Goal: Task Accomplishment & Management: Manage account settings

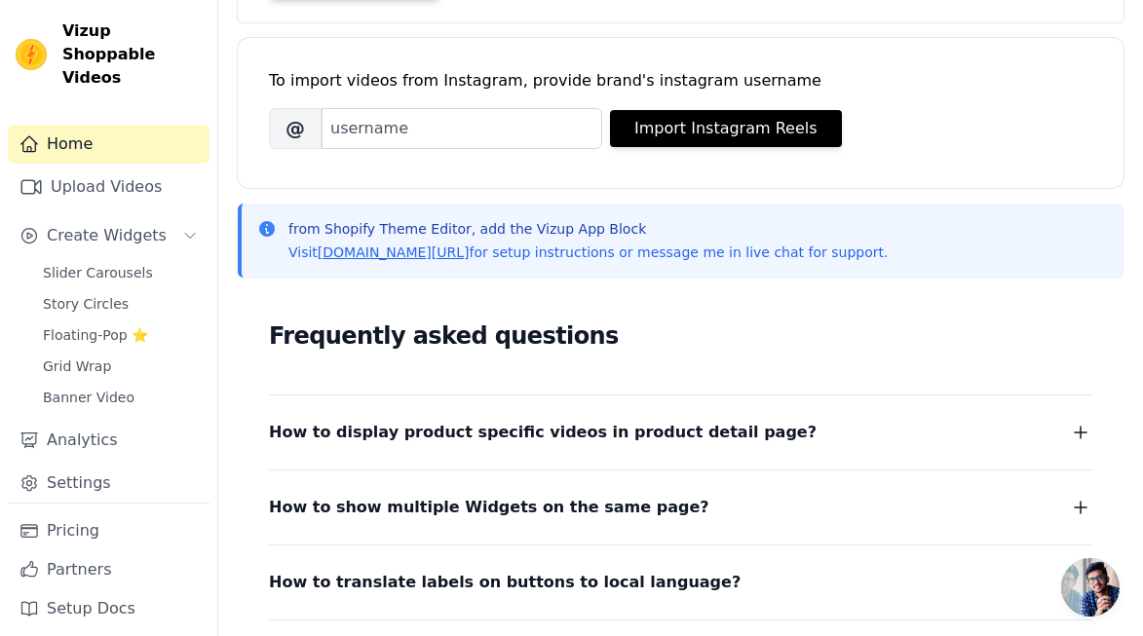
scroll to position [242, 0]
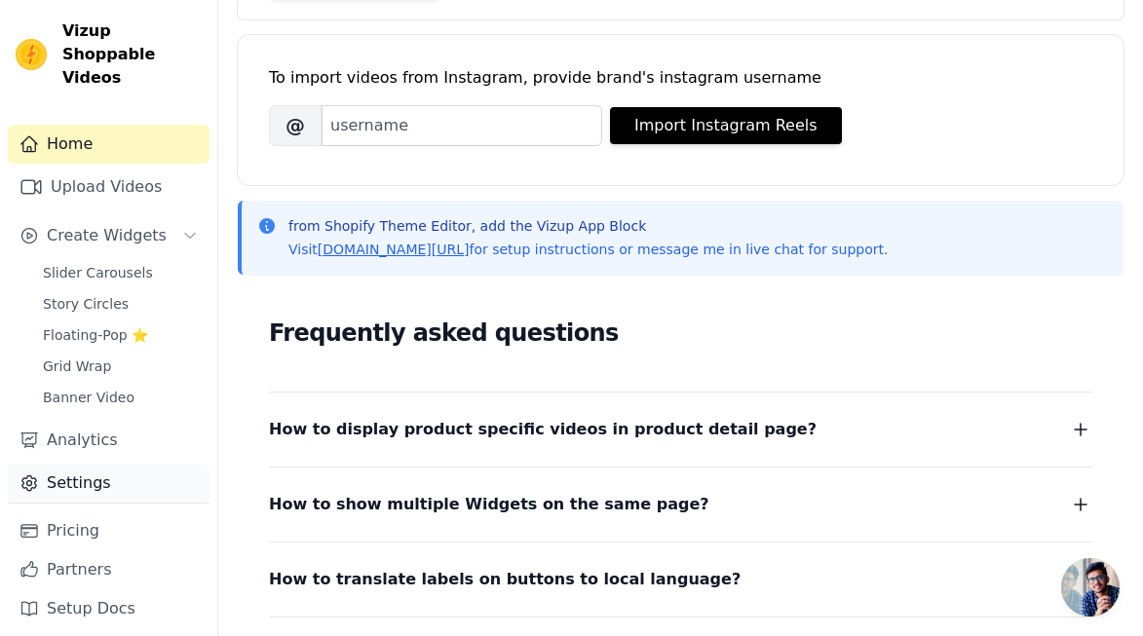
click at [102, 471] on link "Settings" at bounding box center [109, 483] width 202 height 39
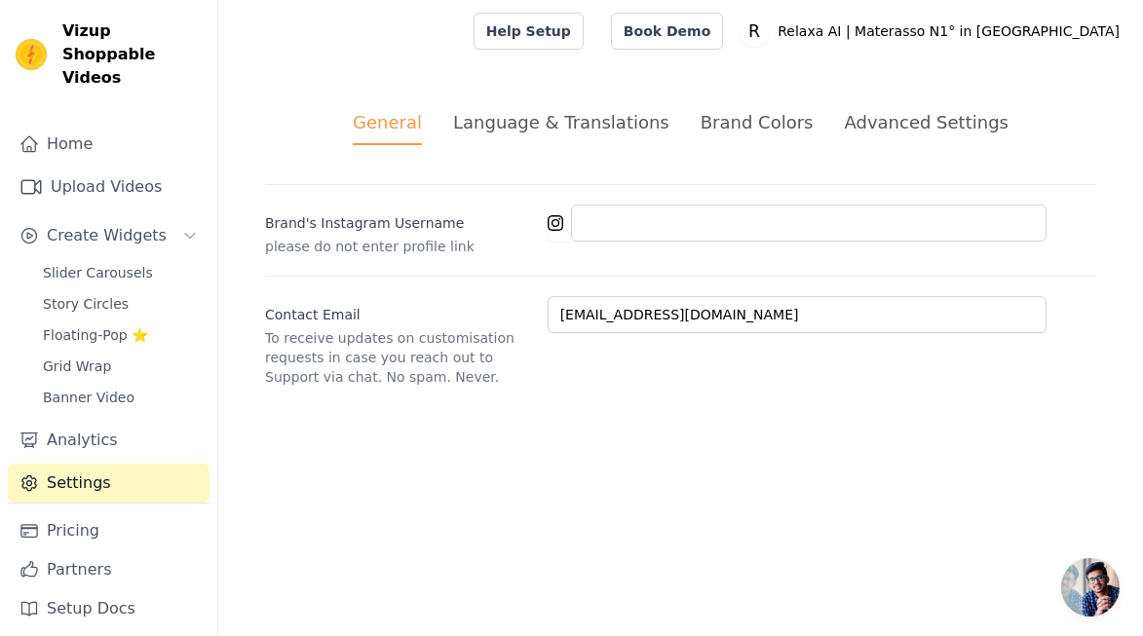
click at [858, 118] on div "Advanced Settings" at bounding box center [926, 122] width 164 height 26
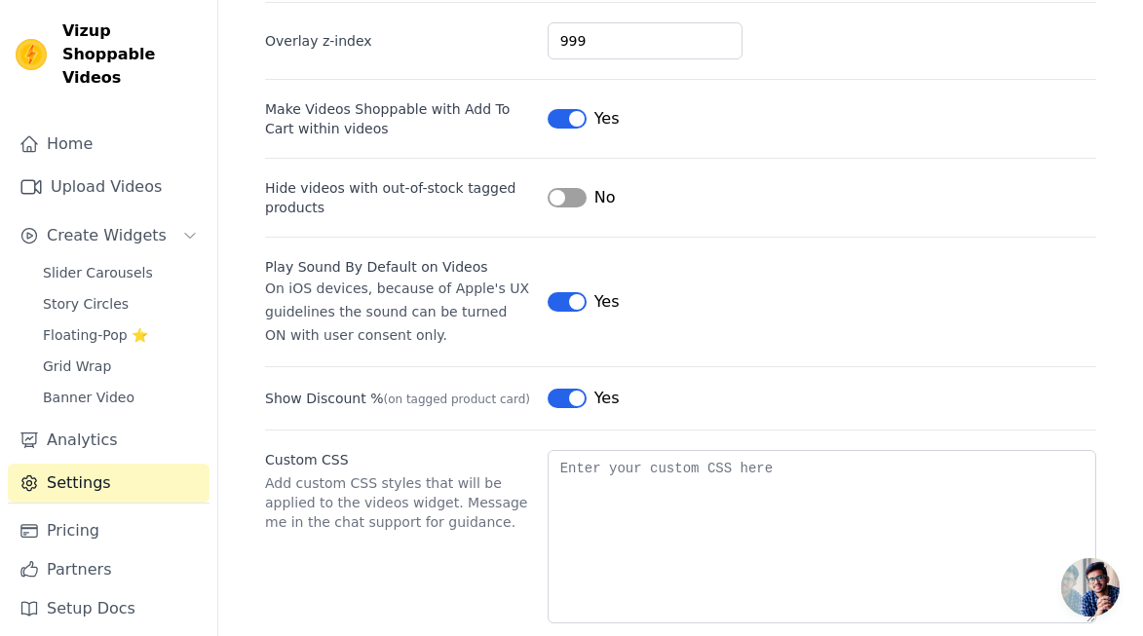
scroll to position [173, 0]
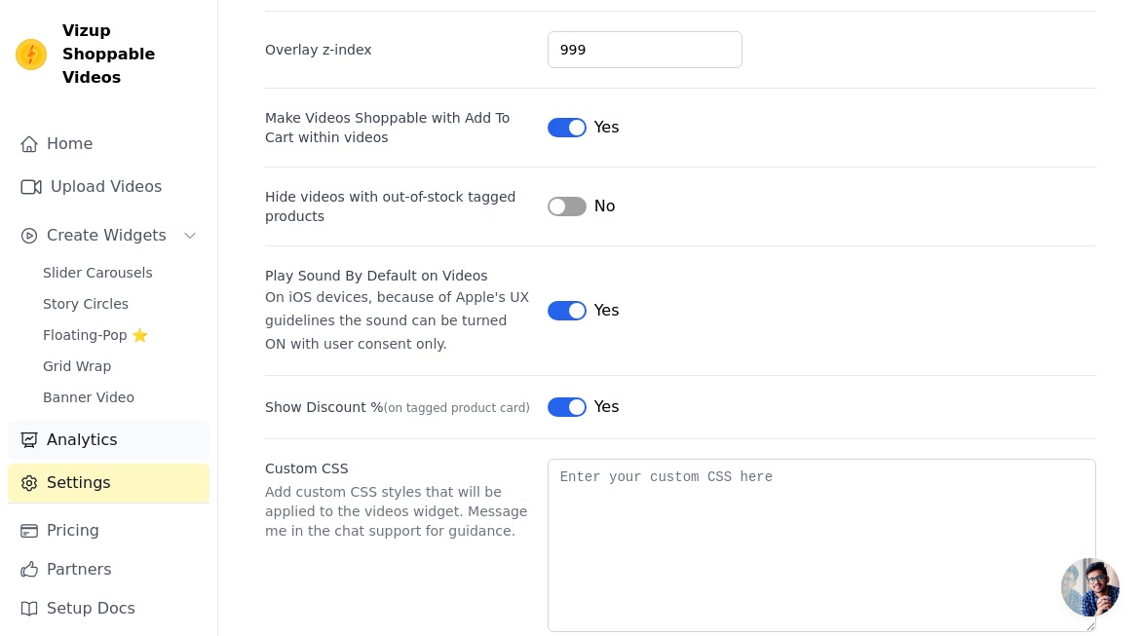
click at [146, 421] on link "Analytics" at bounding box center [109, 440] width 202 height 39
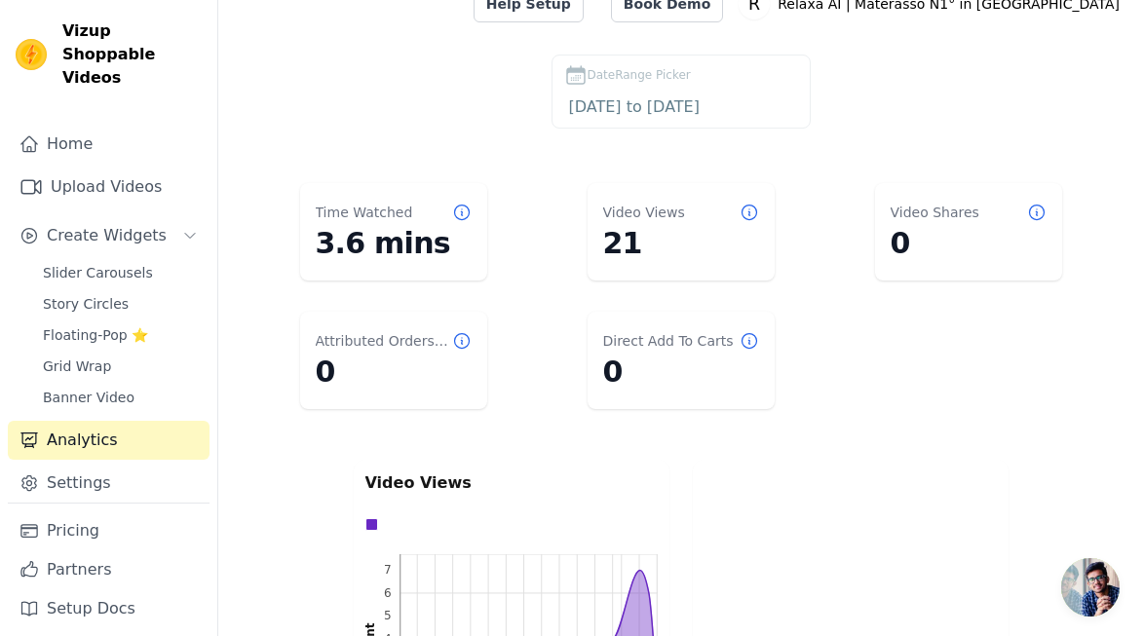
scroll to position [25, 0]
click at [149, 259] on link "Slider Carousels" at bounding box center [120, 272] width 178 height 27
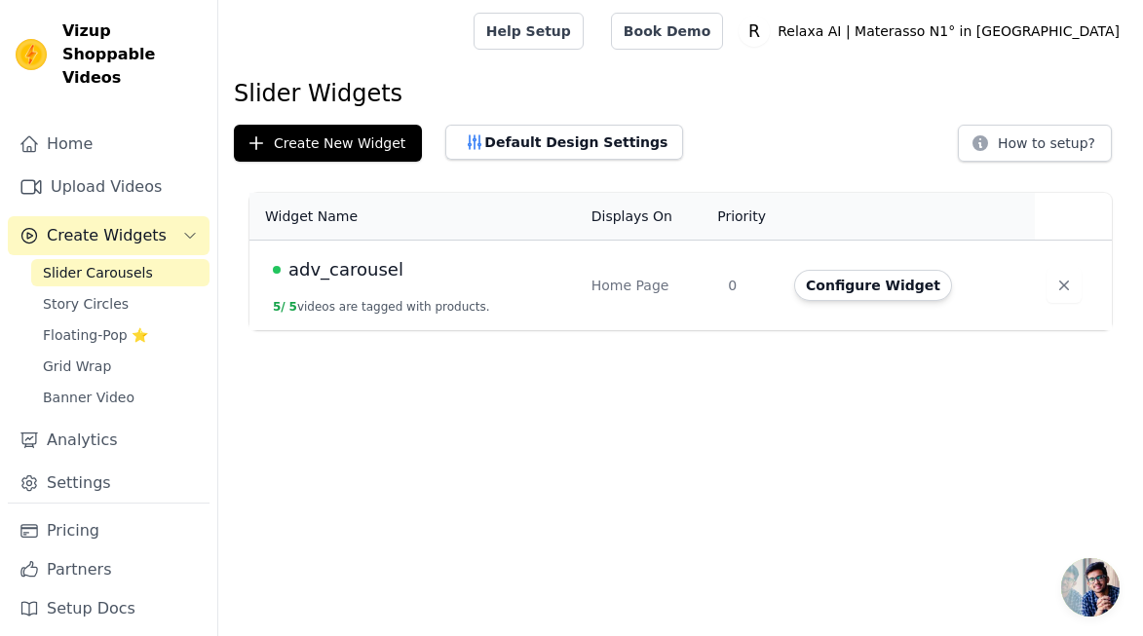
click at [330, 278] on span "adv_carousel" at bounding box center [345, 269] width 115 height 27
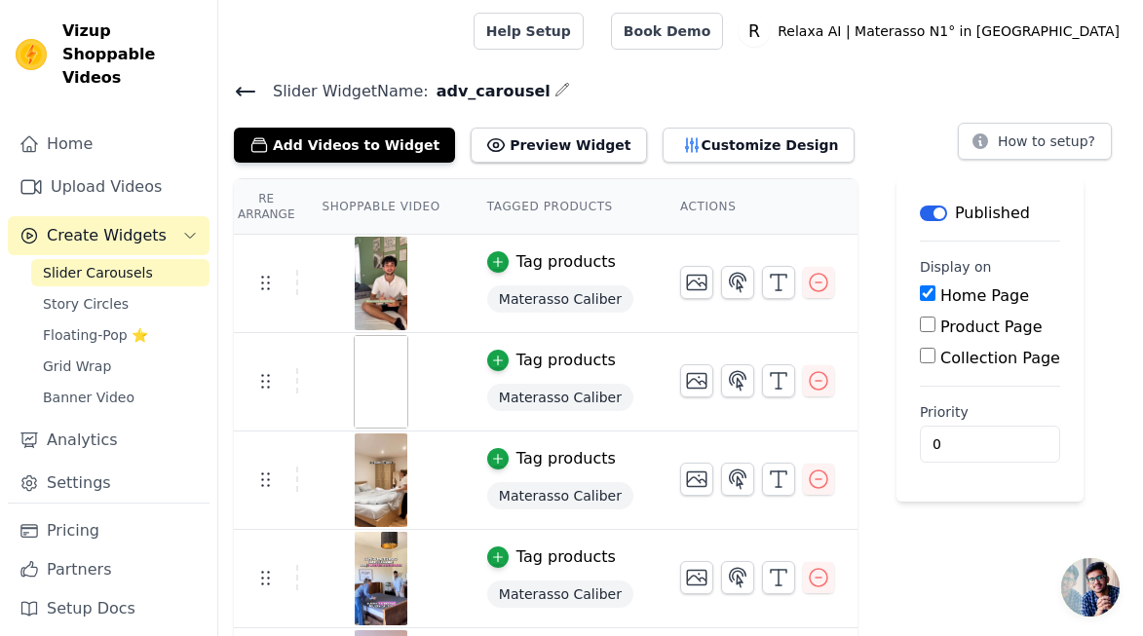
click at [382, 273] on img at bounding box center [381, 284] width 55 height 94
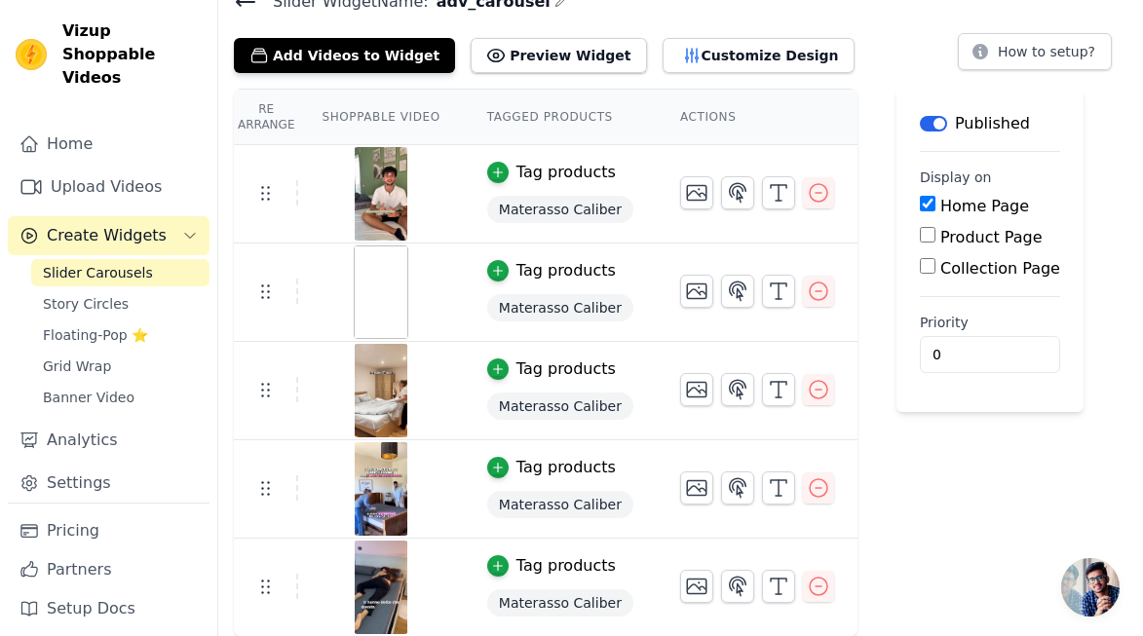
click at [382, 471] on img at bounding box center [381, 489] width 55 height 94
click at [418, 285] on div at bounding box center [380, 293] width 163 height 94
click at [374, 284] on img at bounding box center [381, 293] width 55 height 94
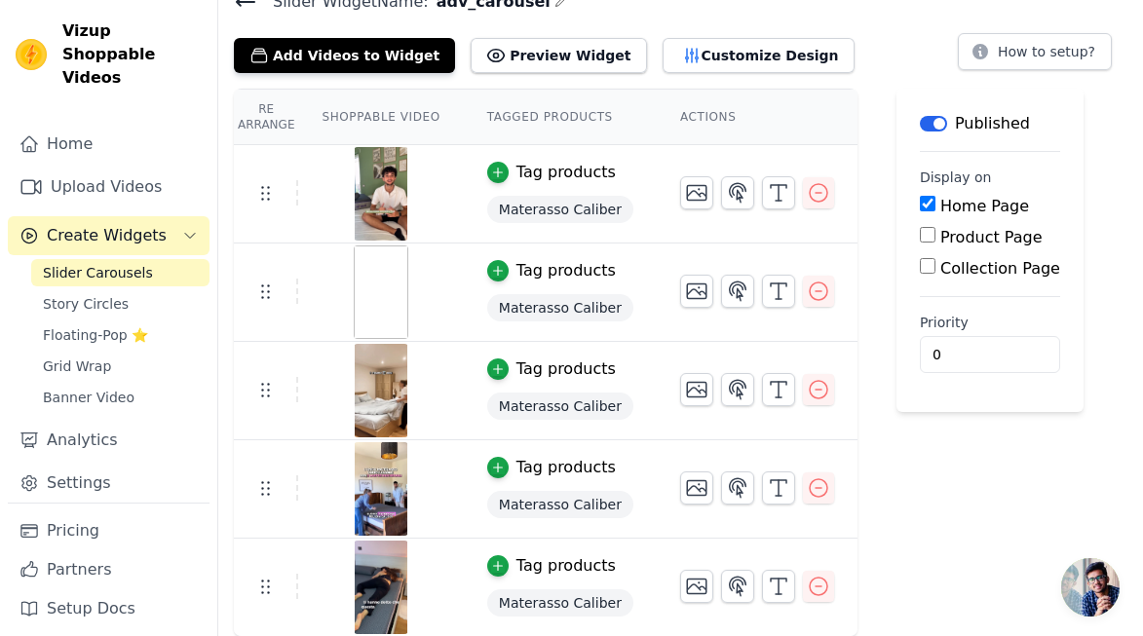
click at [374, 284] on img at bounding box center [381, 293] width 55 height 94
click at [371, 298] on img at bounding box center [381, 293] width 55 height 94
click at [142, 178] on link "Upload Videos" at bounding box center [109, 187] width 202 height 39
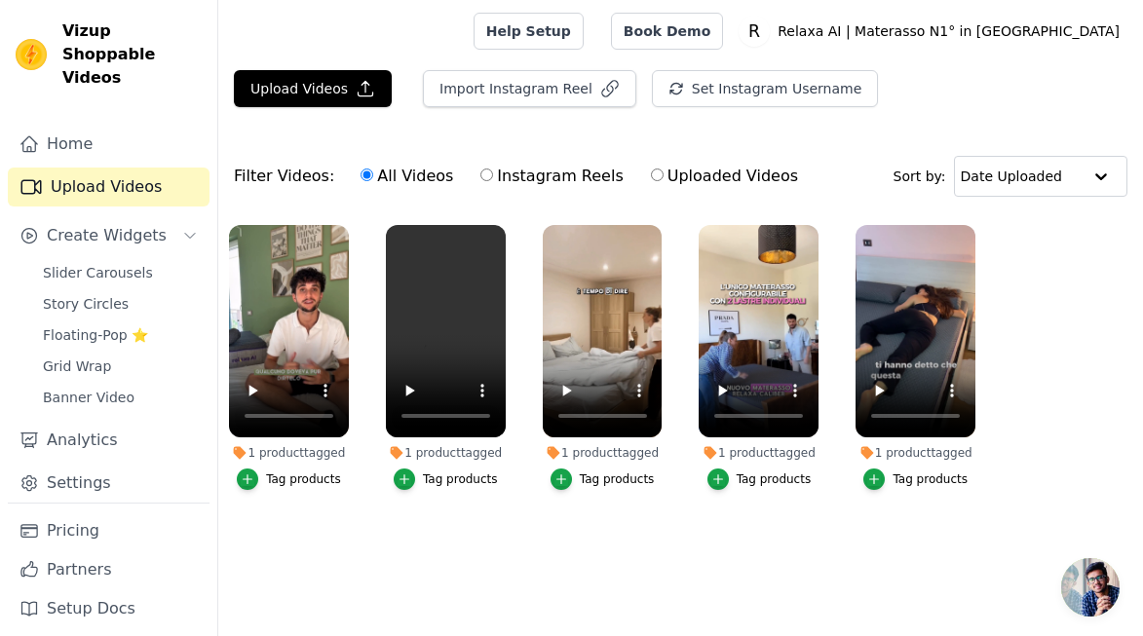
click at [306, 539] on ul "1 product tagged Tag products 1 product tagged Tag products 1 product tagged Ta…" at bounding box center [680, 377] width 925 height 326
click at [585, 321] on video at bounding box center [603, 331] width 120 height 212
drag, startPoint x: 617, startPoint y: 320, endPoint x: 545, endPoint y: 320, distance: 72.1
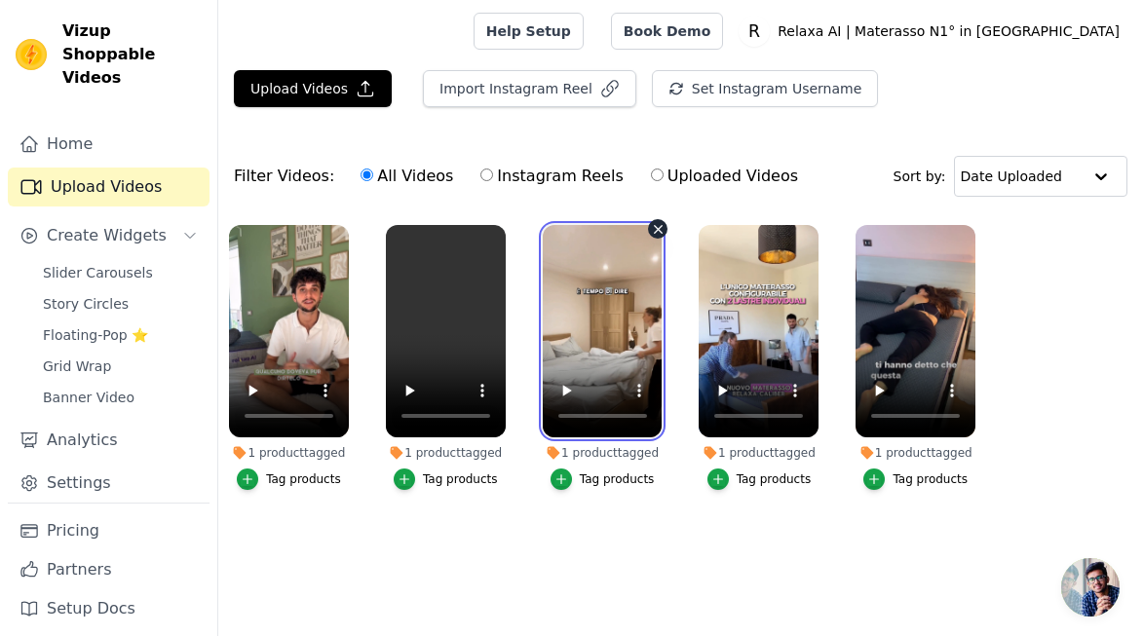
click at [545, 320] on video at bounding box center [603, 331] width 120 height 212
click at [579, 456] on div "1 product tagged" at bounding box center [603, 453] width 120 height 16
click at [470, 518] on ul "1 product tagged Tag products 1 product tagged Tag products 1 product tagged Ta…" at bounding box center [680, 377] width 925 height 326
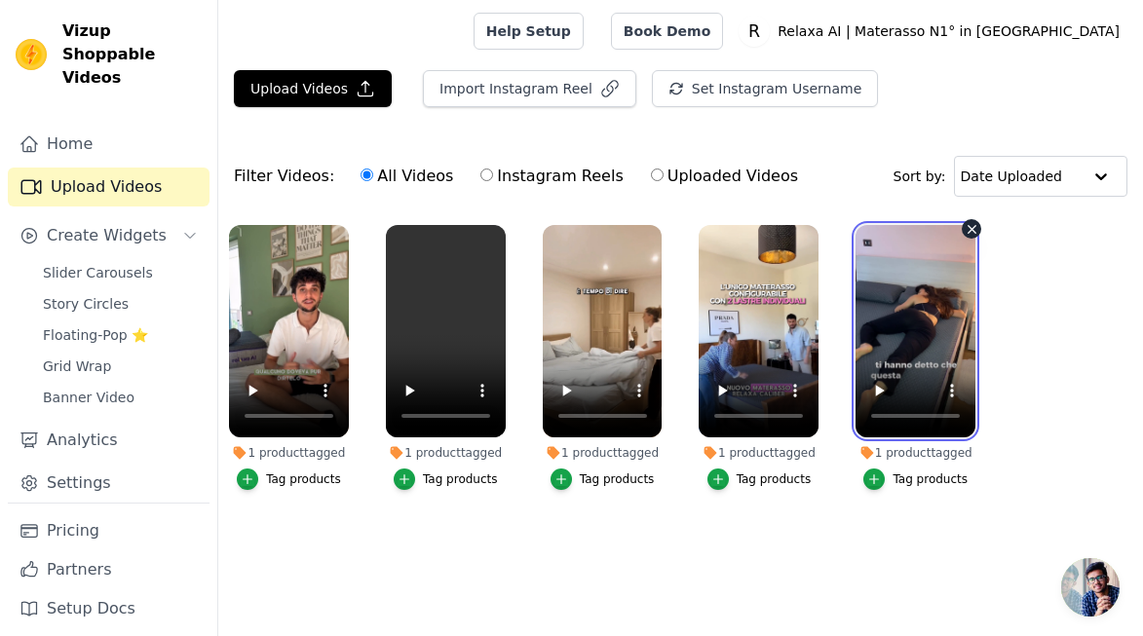
click at [930, 287] on video at bounding box center [916, 331] width 120 height 212
click at [930, 285] on video at bounding box center [916, 331] width 120 height 212
drag, startPoint x: 930, startPoint y: 285, endPoint x: 846, endPoint y: 362, distance: 113.8
click at [846, 362] on div "1 product tagged Tag products" at bounding box center [915, 361] width 141 height 294
click at [116, 464] on link "Settings" at bounding box center [109, 483] width 202 height 39
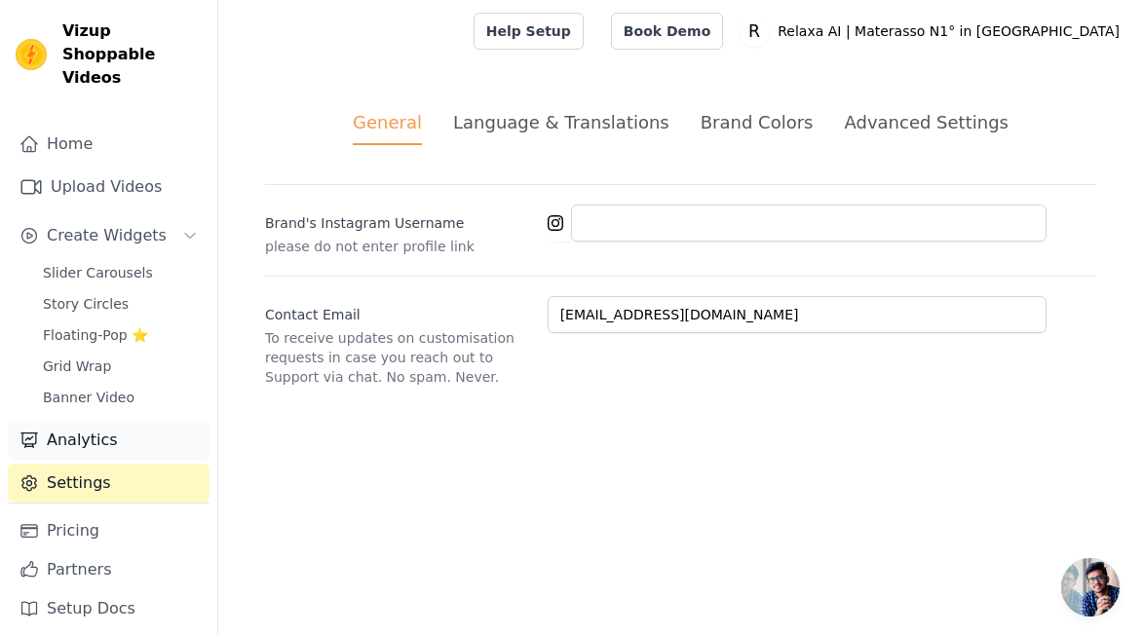
click at [101, 421] on link "Analytics" at bounding box center [109, 440] width 202 height 39
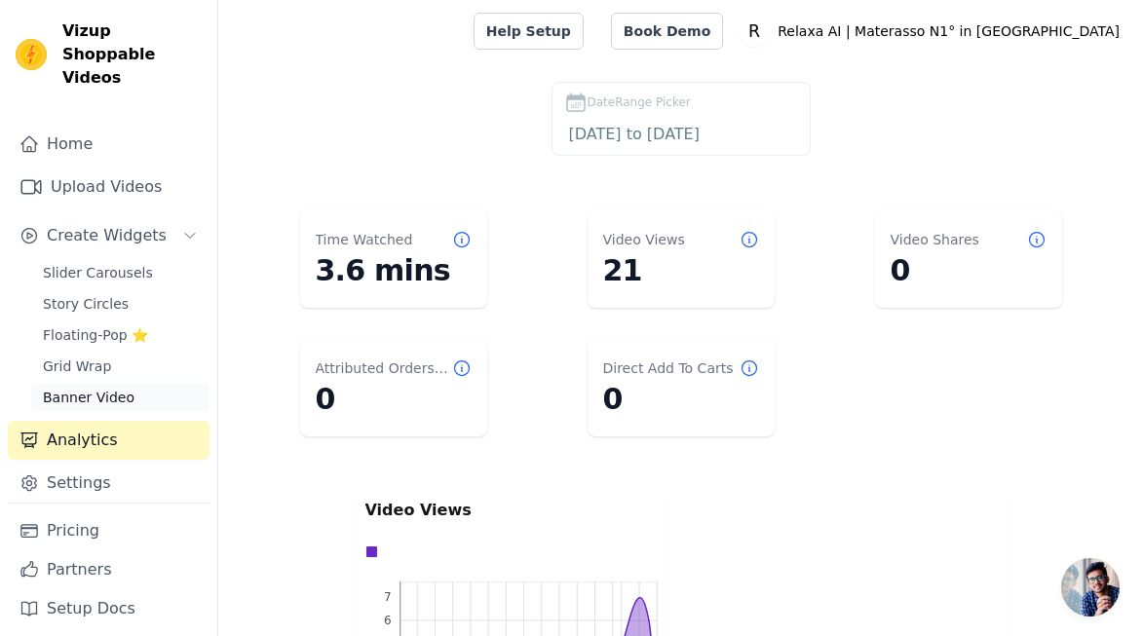
click at [115, 388] on span "Banner Video" at bounding box center [89, 397] width 92 height 19
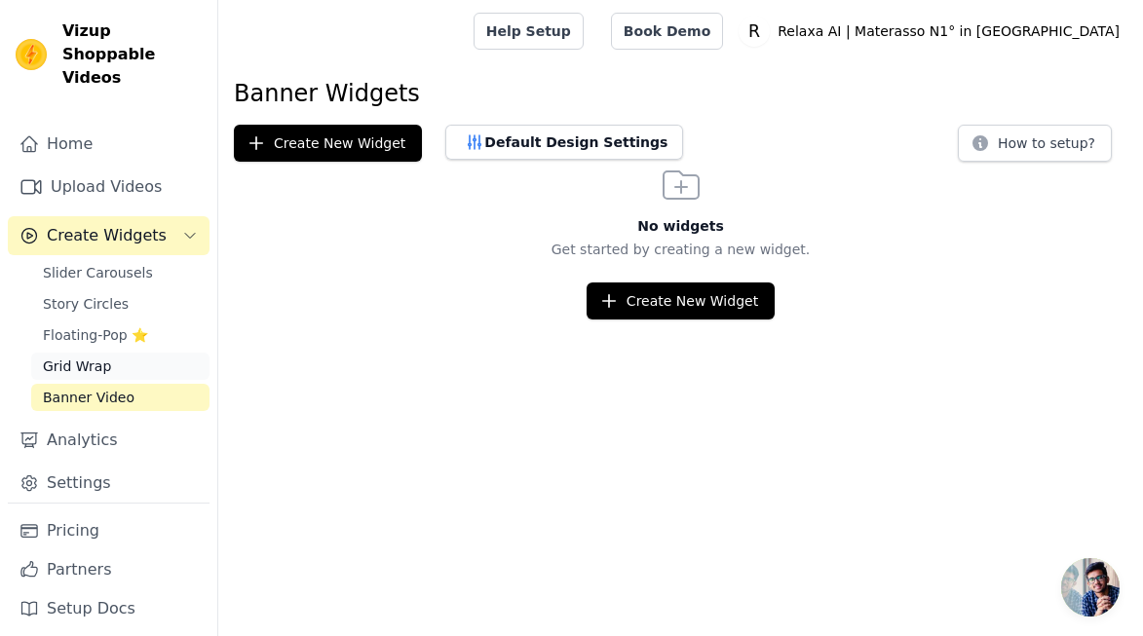
click at [129, 353] on link "Grid Wrap" at bounding box center [120, 366] width 178 height 27
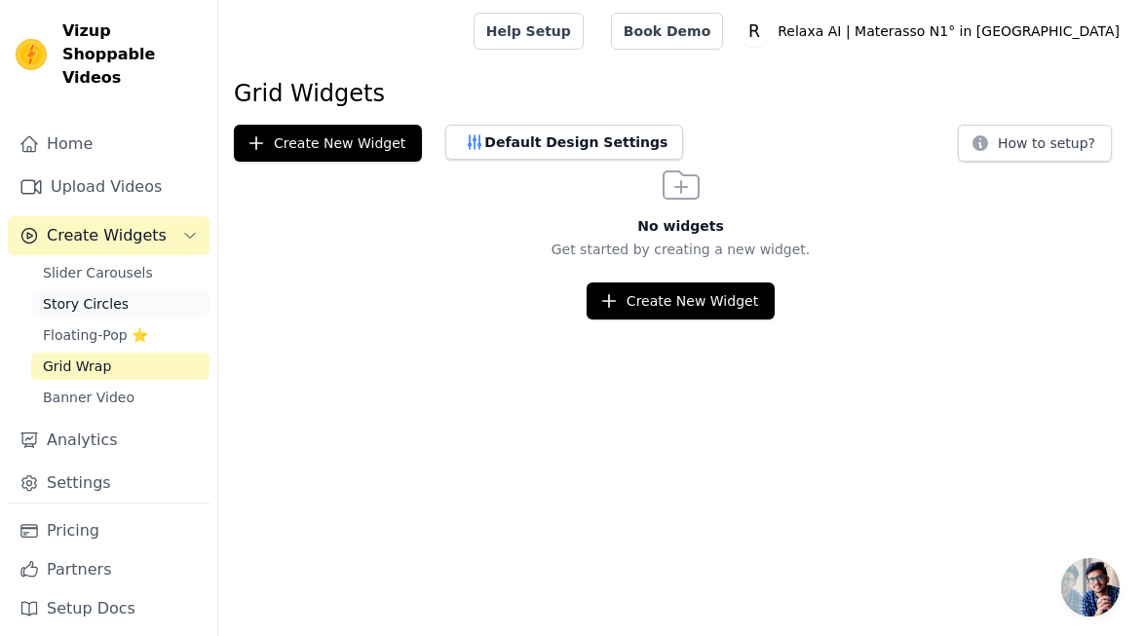
click at [129, 290] on link "Story Circles" at bounding box center [120, 303] width 178 height 27
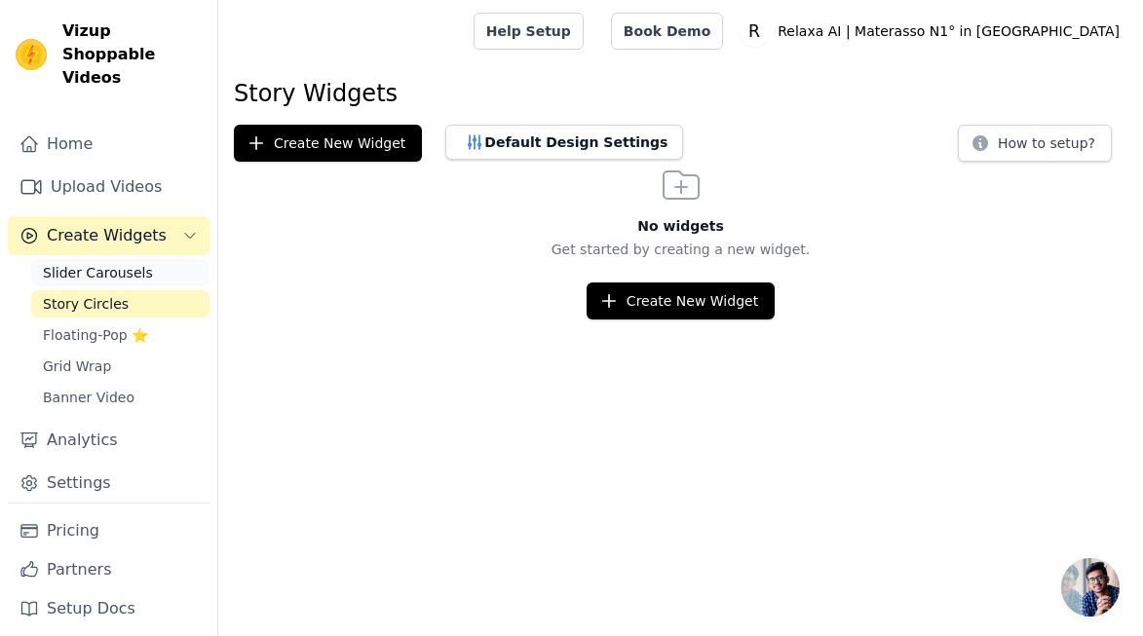
click at [124, 263] on span "Slider Carousels" at bounding box center [98, 272] width 110 height 19
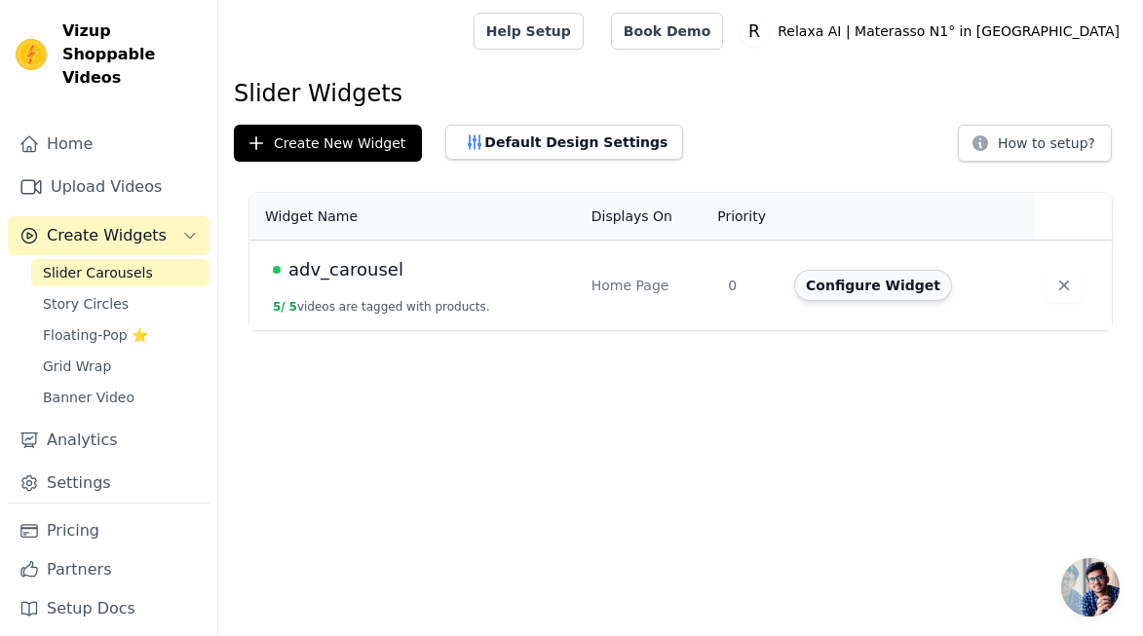
click at [854, 280] on button "Configure Widget" at bounding box center [873, 285] width 158 height 31
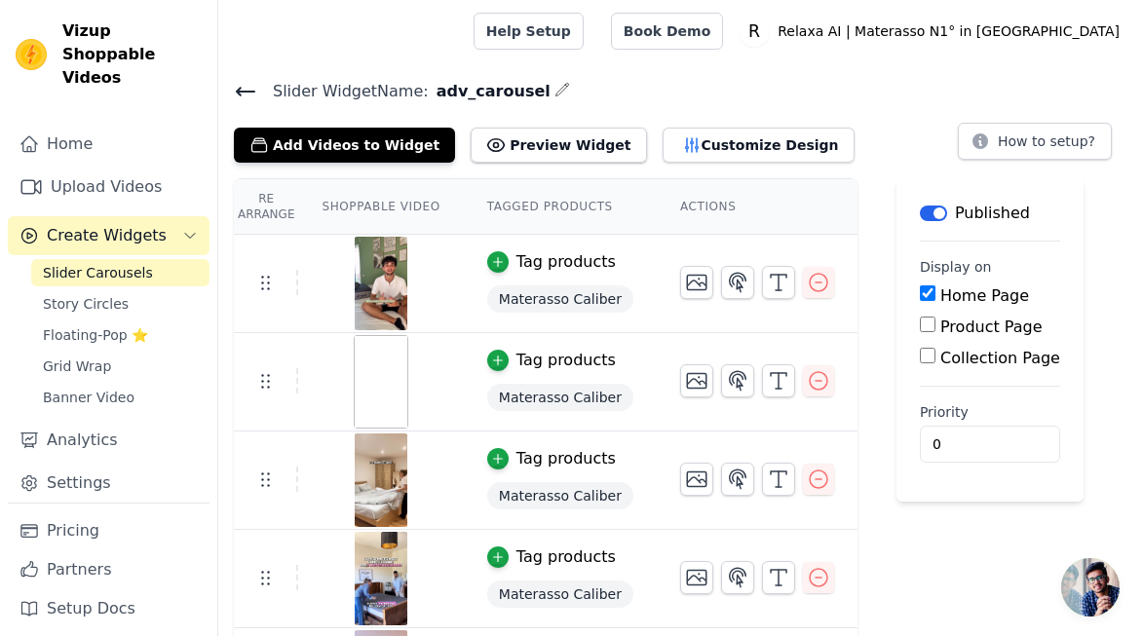
click at [363, 276] on img at bounding box center [381, 284] width 55 height 94
click at [296, 280] on td at bounding box center [266, 282] width 64 height 25
click at [272, 285] on icon at bounding box center [264, 282] width 23 height 23
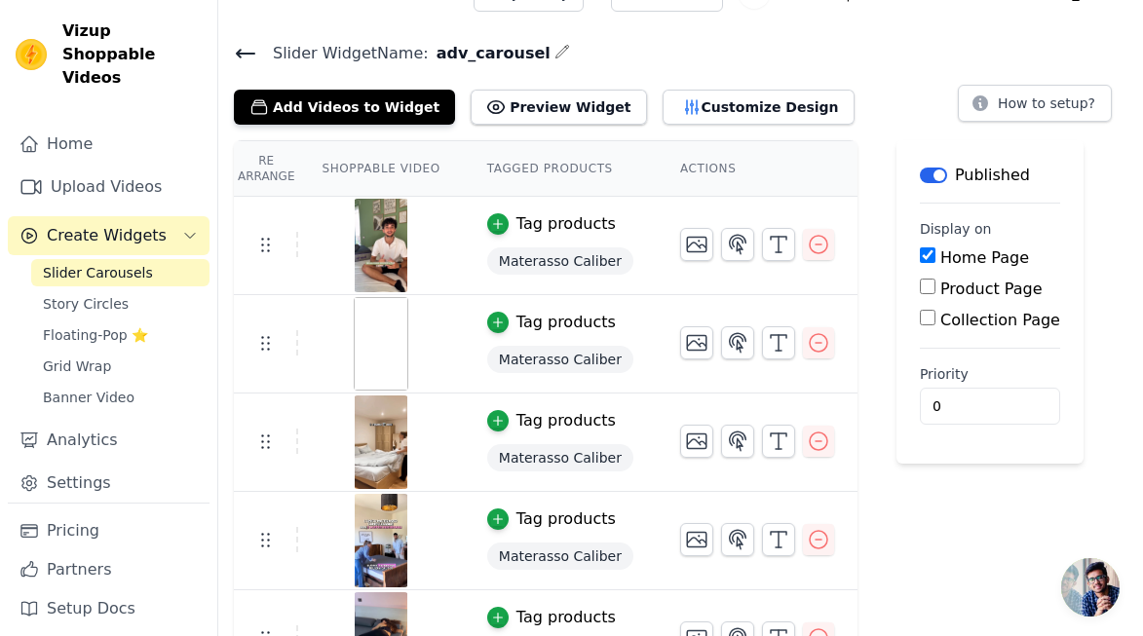
scroll to position [90, 0]
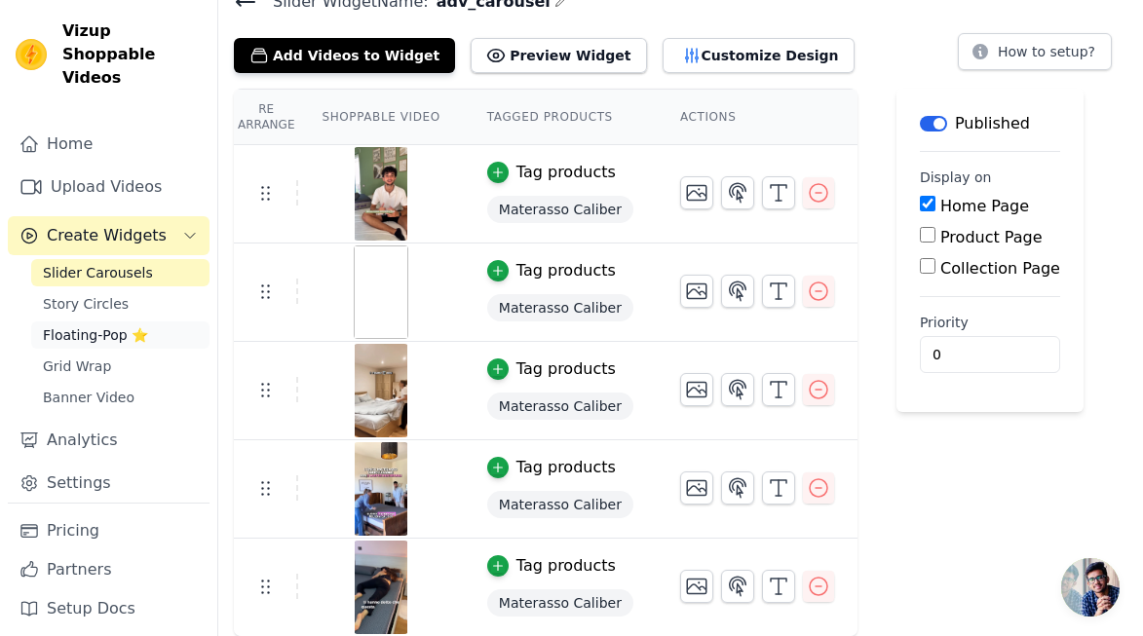
click at [107, 326] on span "Floating-Pop ⭐" at bounding box center [95, 335] width 105 height 19
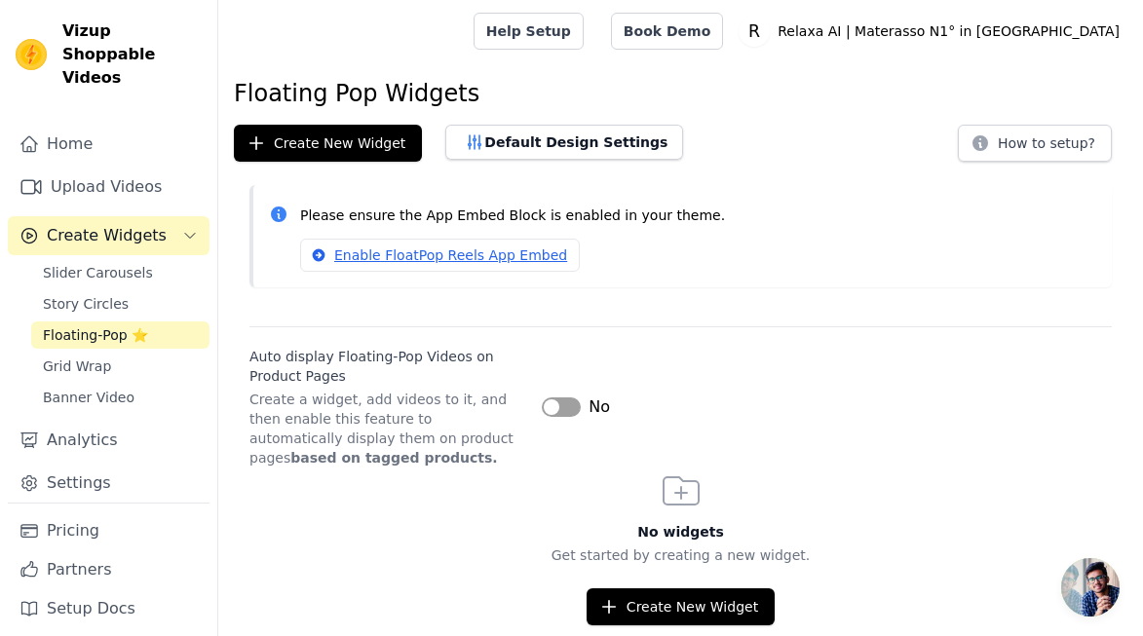
click at [102, 327] on div "Slider Carousels Story Circles Floating-Pop ⭐ Grid Wrap Banner Video" at bounding box center [120, 335] width 178 height 152
click at [93, 357] on span "Grid Wrap" at bounding box center [77, 366] width 68 height 19
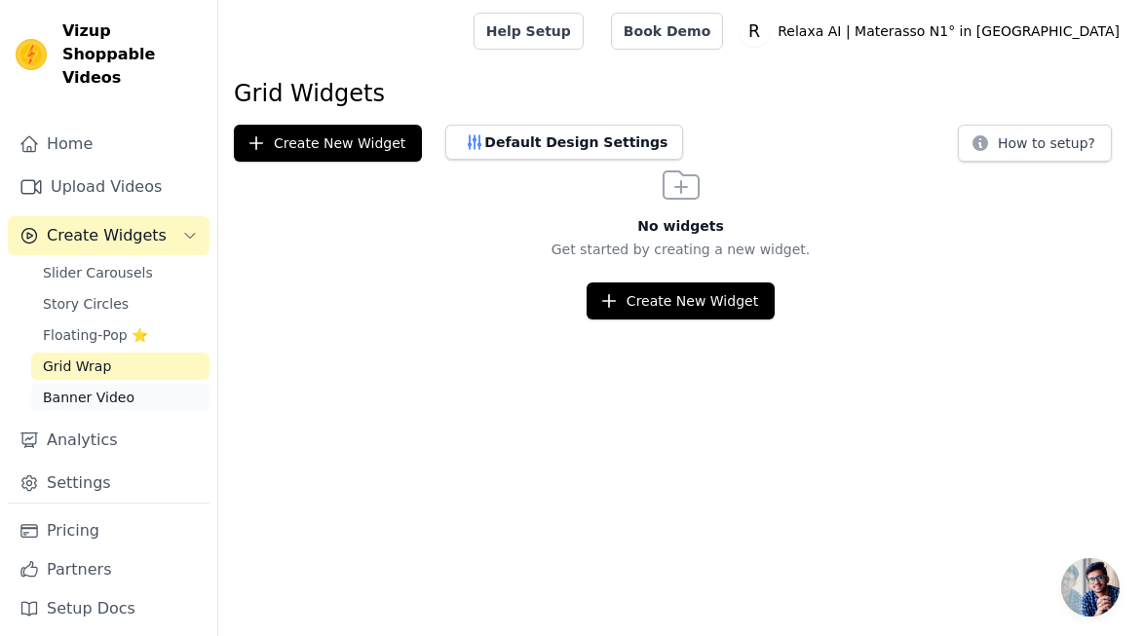
click at [83, 388] on span "Banner Video" at bounding box center [89, 397] width 92 height 19
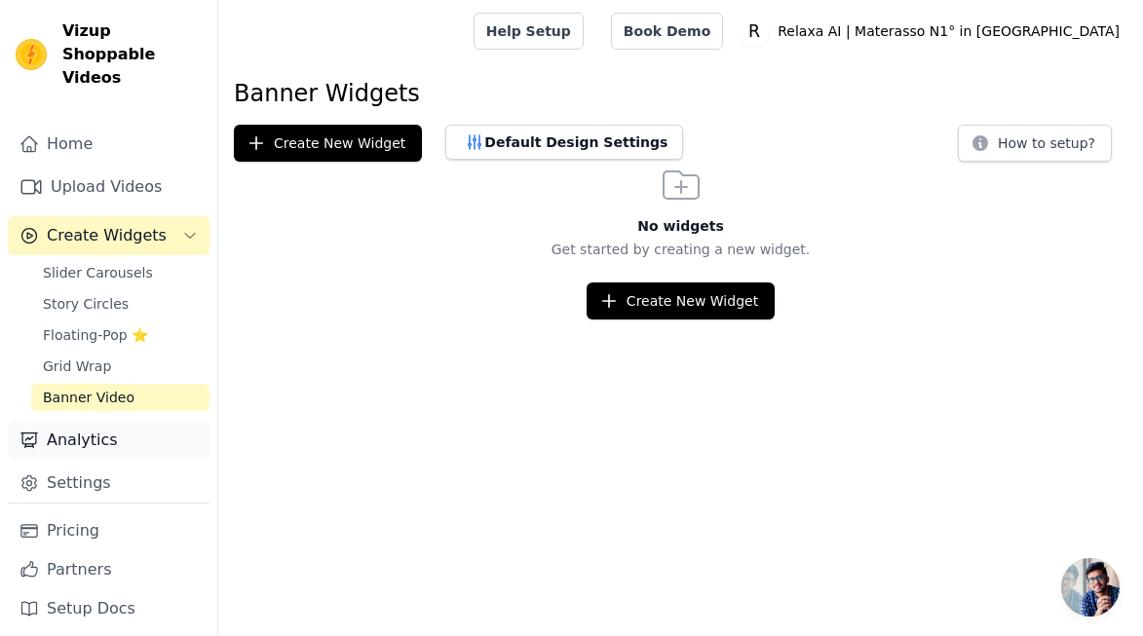
click at [76, 421] on link "Analytics" at bounding box center [109, 440] width 202 height 39
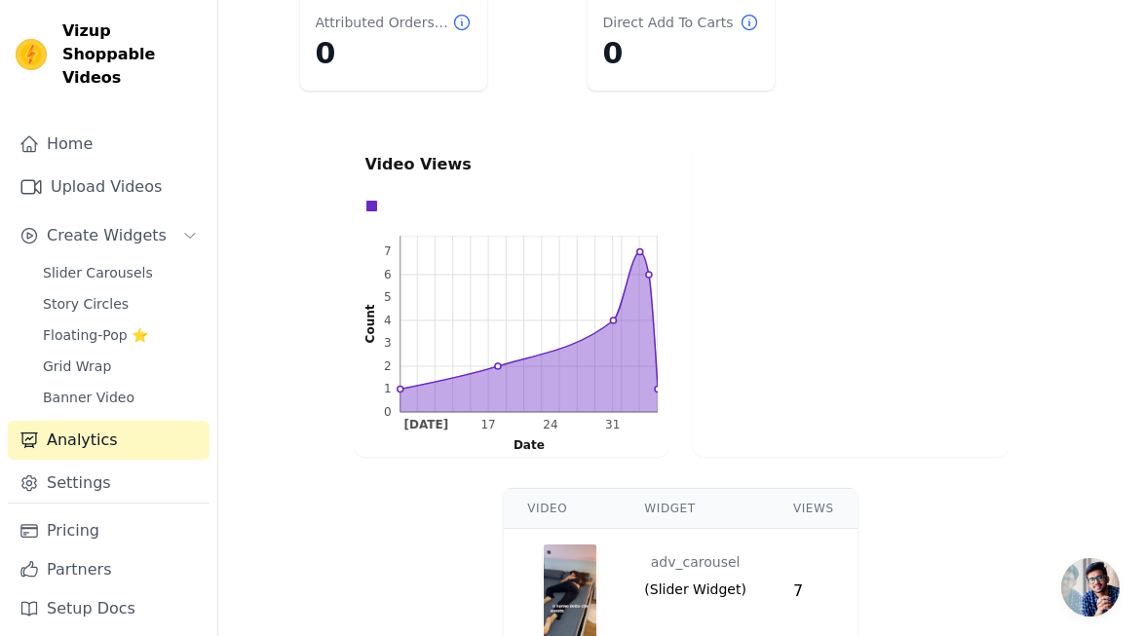
scroll to position [599, 0]
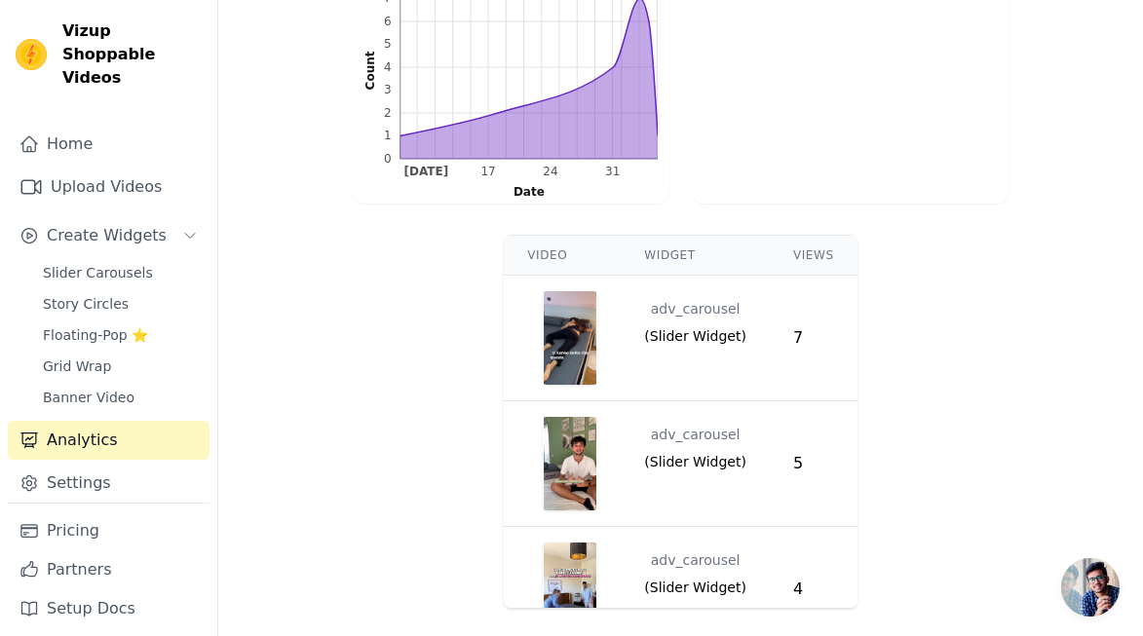
click at [688, 339] on span "( Slider Widget )" at bounding box center [695, 335] width 102 height 19
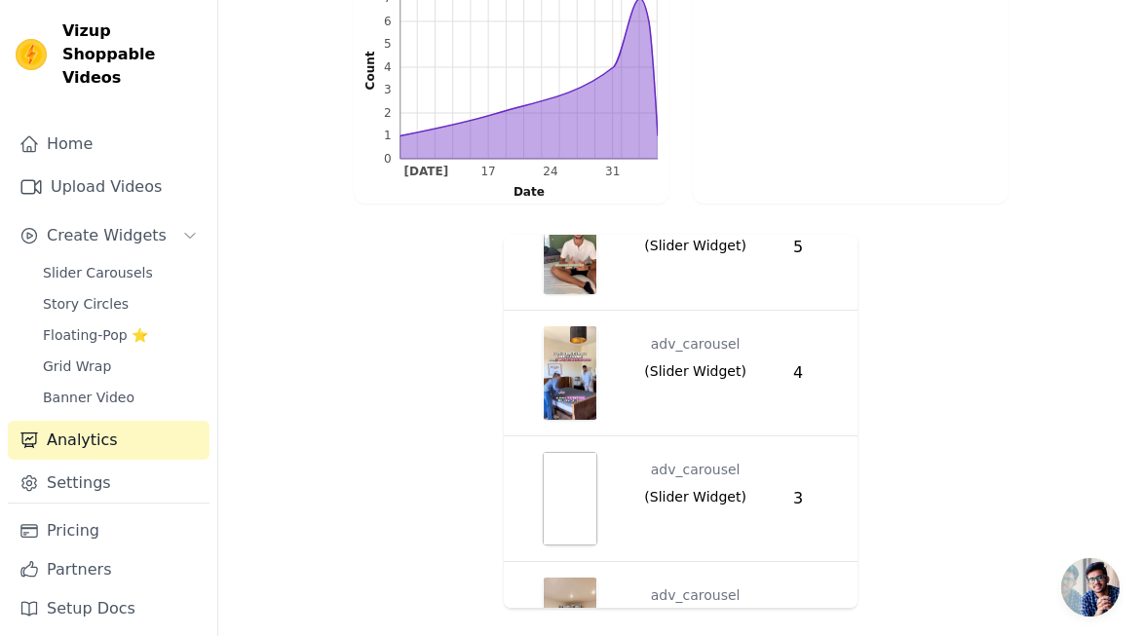
scroll to position [295, 0]
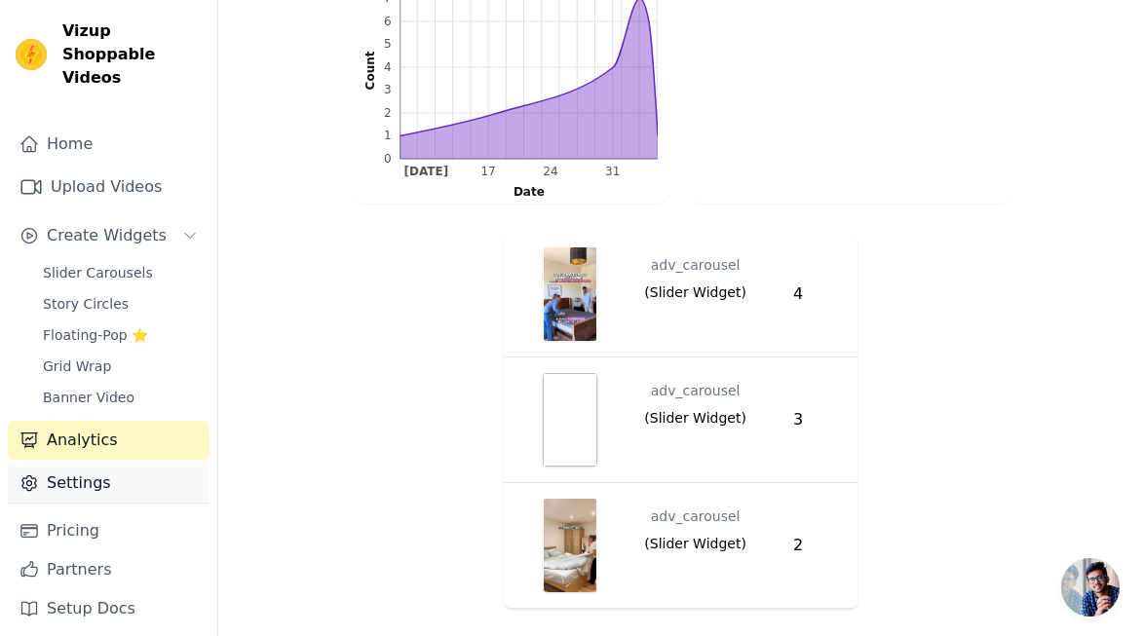
click at [81, 464] on link "Settings" at bounding box center [109, 483] width 202 height 39
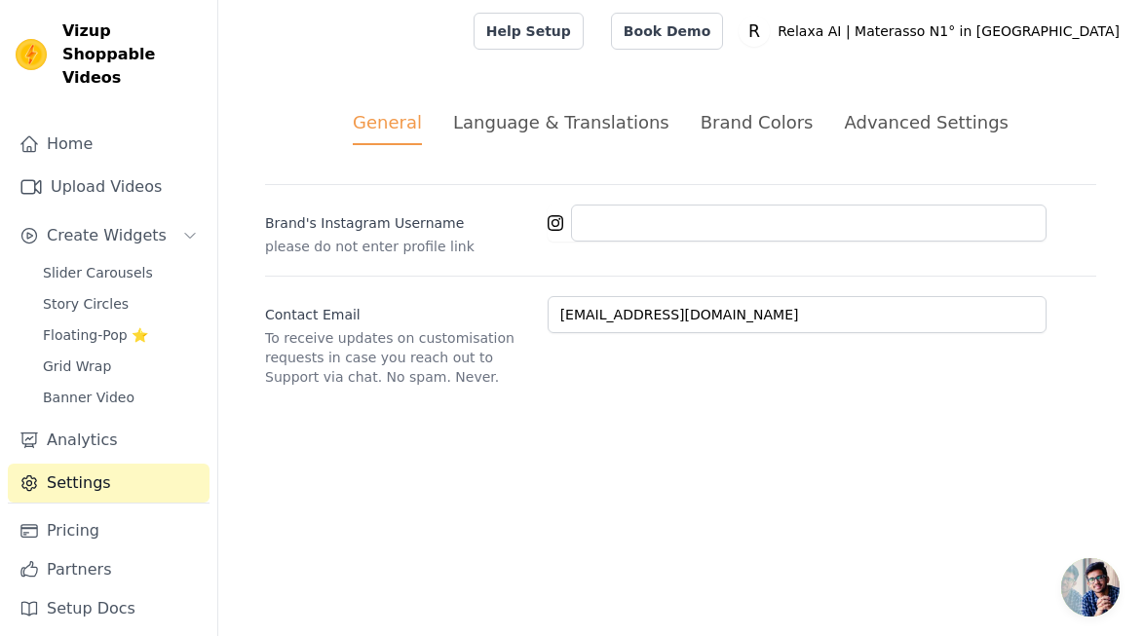
click at [848, 73] on div "General Language & Translations Brand Colors Advanced Settings unsaved changes …" at bounding box center [680, 247] width 925 height 371
click at [853, 134] on div "Advanced Settings" at bounding box center [926, 122] width 164 height 26
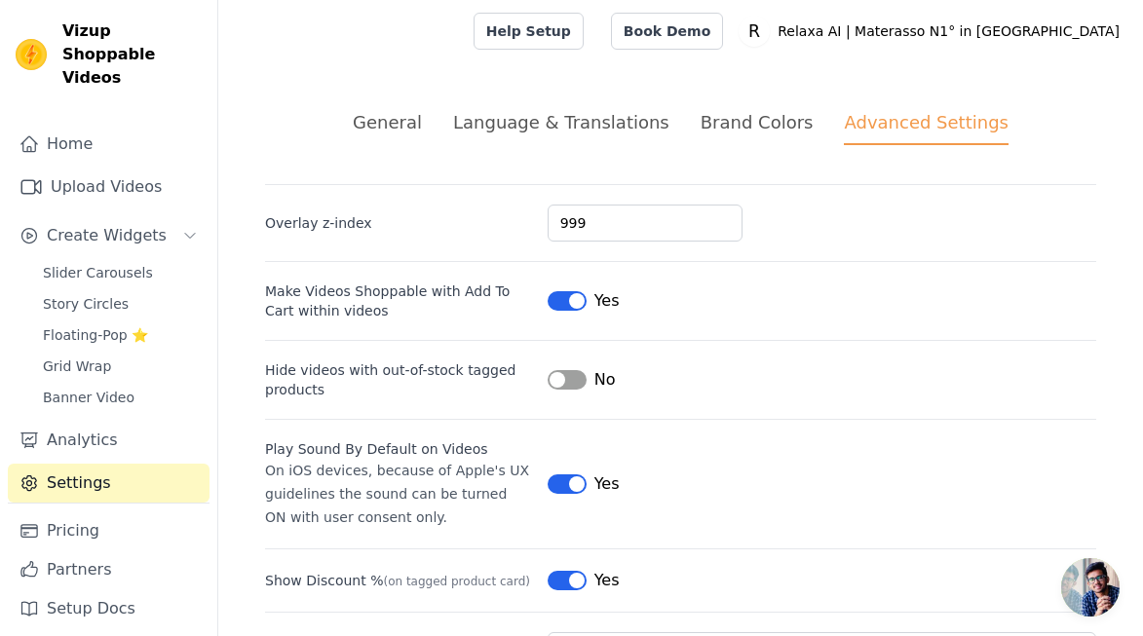
click at [736, 124] on div "Brand Colors" at bounding box center [757, 122] width 113 height 26
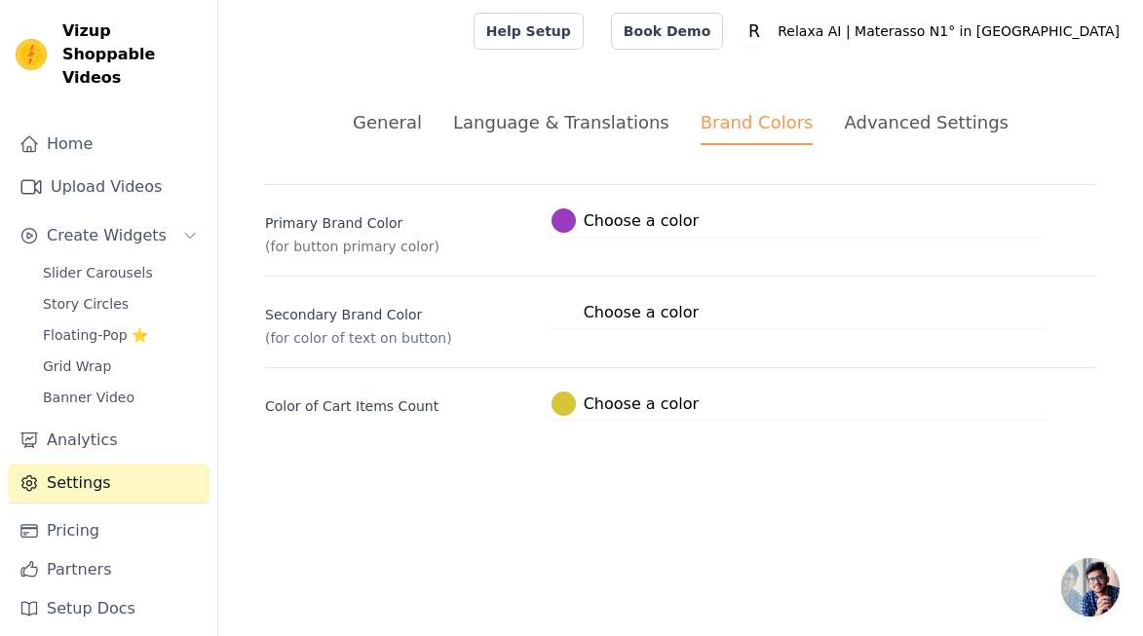
click at [553, 141] on li "Language & Translations" at bounding box center [561, 127] width 216 height 36
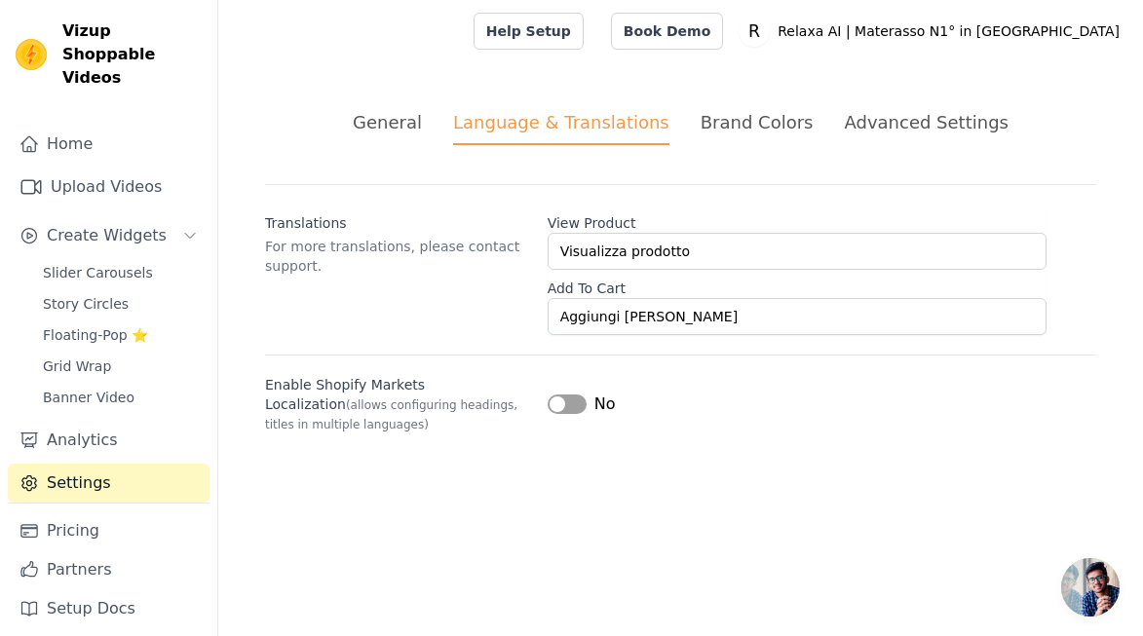
click at [422, 133] on div "General" at bounding box center [387, 122] width 69 height 26
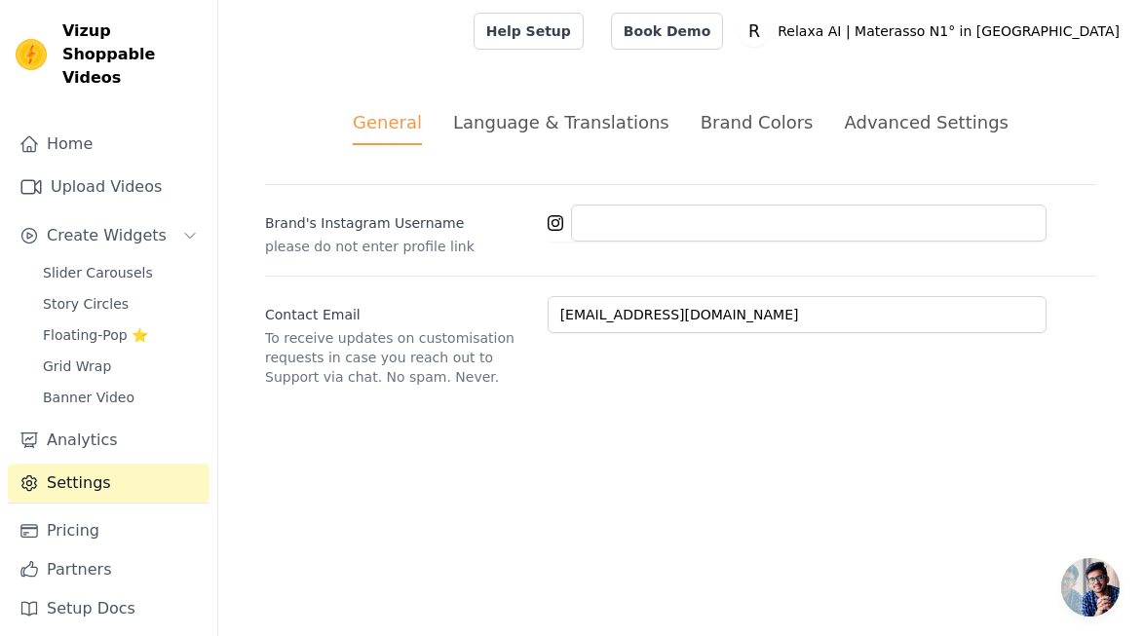
click at [911, 107] on div "General Language & Translations Brand Colors Advanced Settings unsaved changes …" at bounding box center [680, 247] width 925 height 371
click at [906, 115] on div "Advanced Settings" at bounding box center [926, 122] width 164 height 26
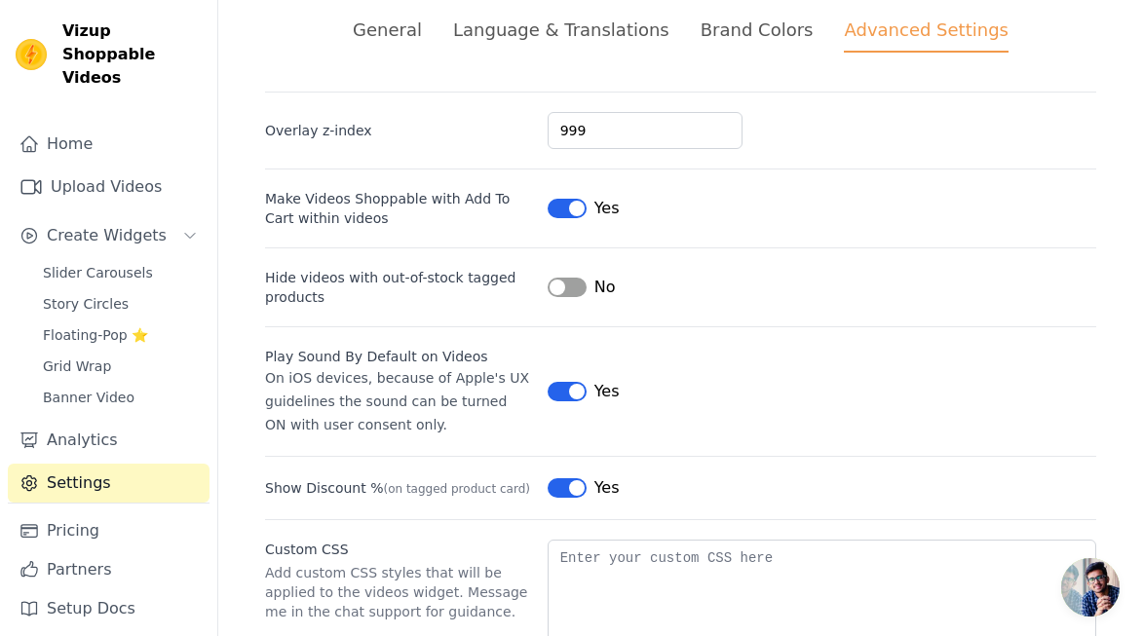
scroll to position [216, 0]
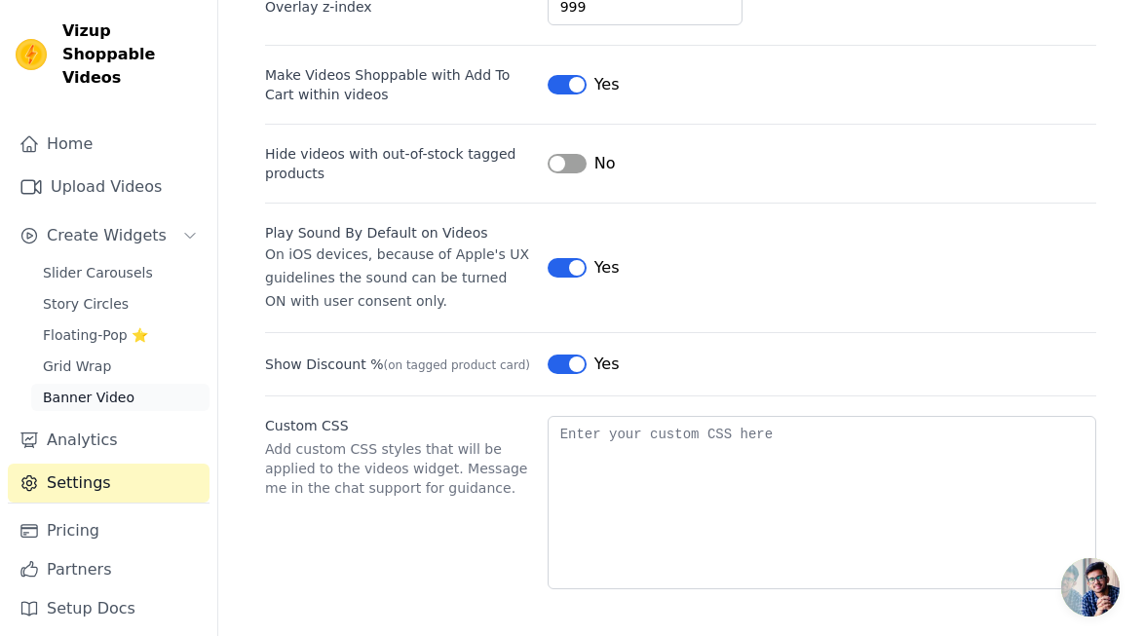
click at [80, 388] on span "Banner Video" at bounding box center [89, 397] width 92 height 19
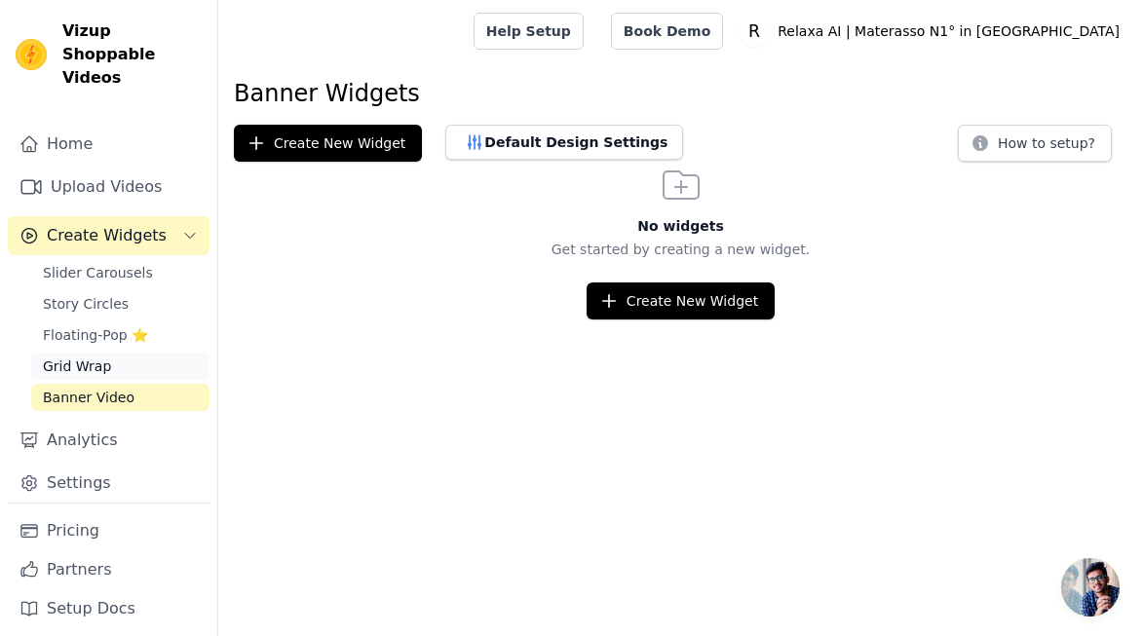
click at [103, 357] on span "Grid Wrap" at bounding box center [77, 366] width 68 height 19
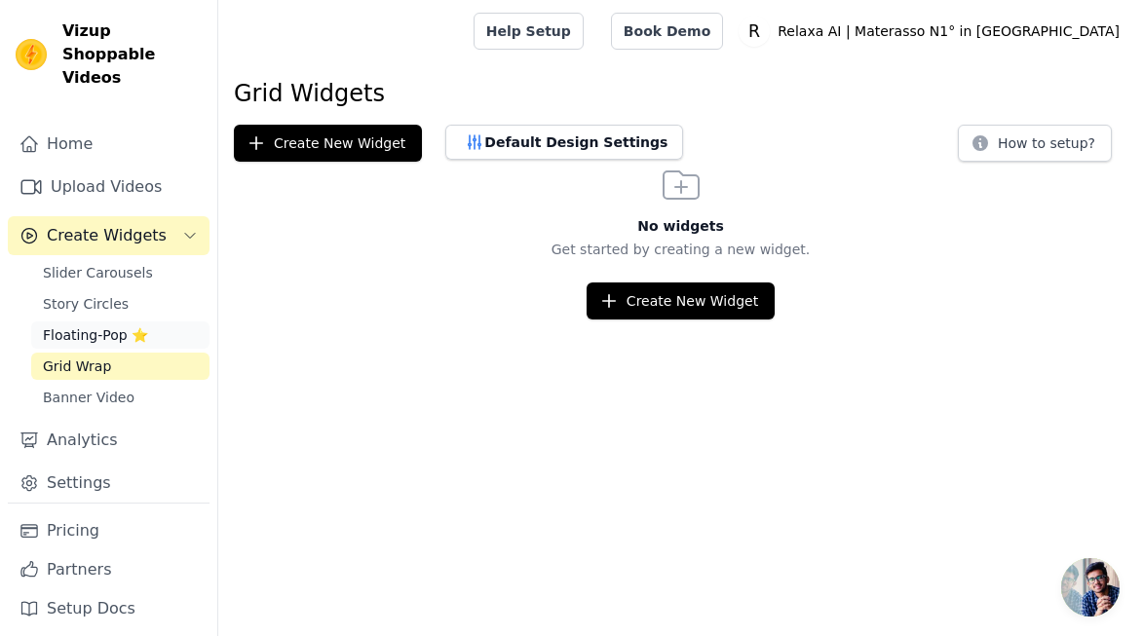
click at [121, 326] on span "Floating-Pop ⭐" at bounding box center [95, 335] width 105 height 19
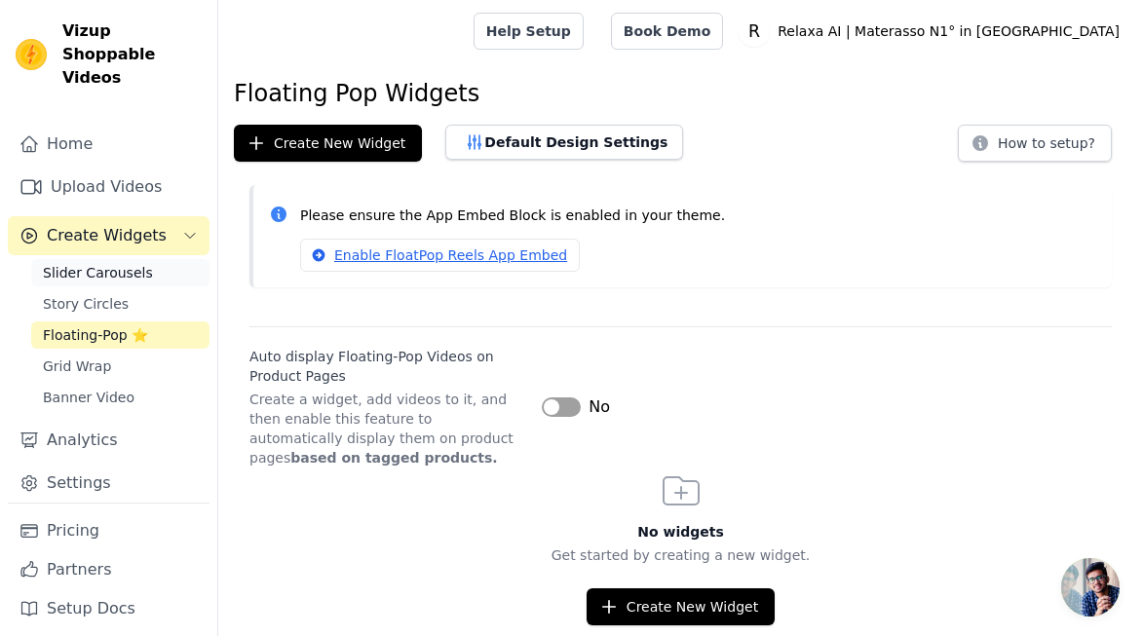
click at [134, 263] on span "Slider Carousels" at bounding box center [98, 272] width 110 height 19
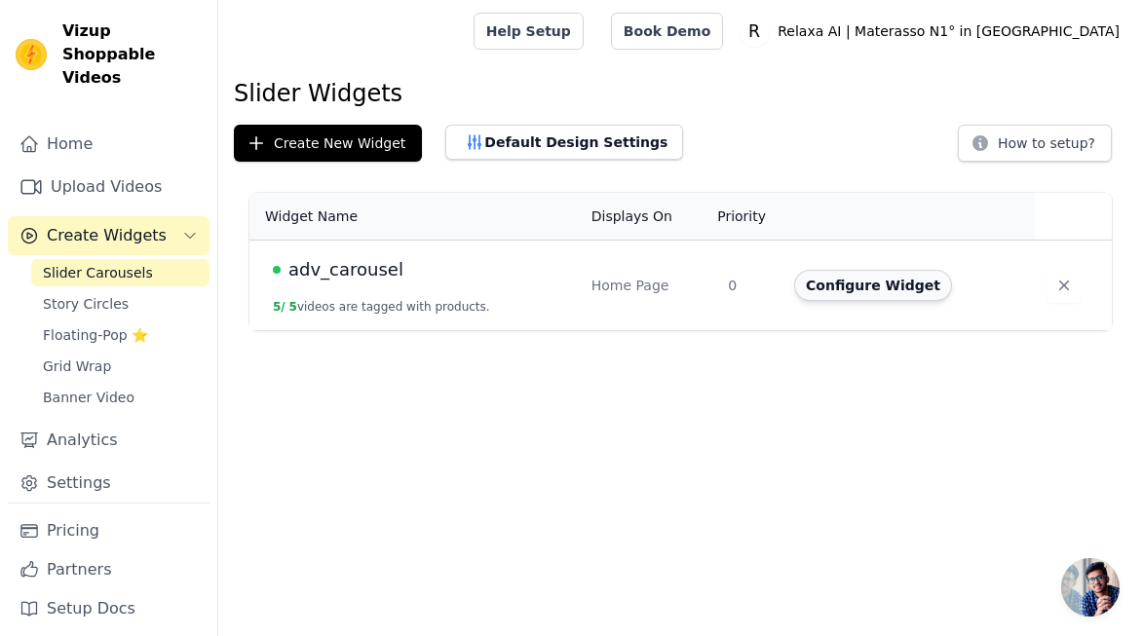
click at [903, 286] on button "Configure Widget" at bounding box center [873, 285] width 158 height 31
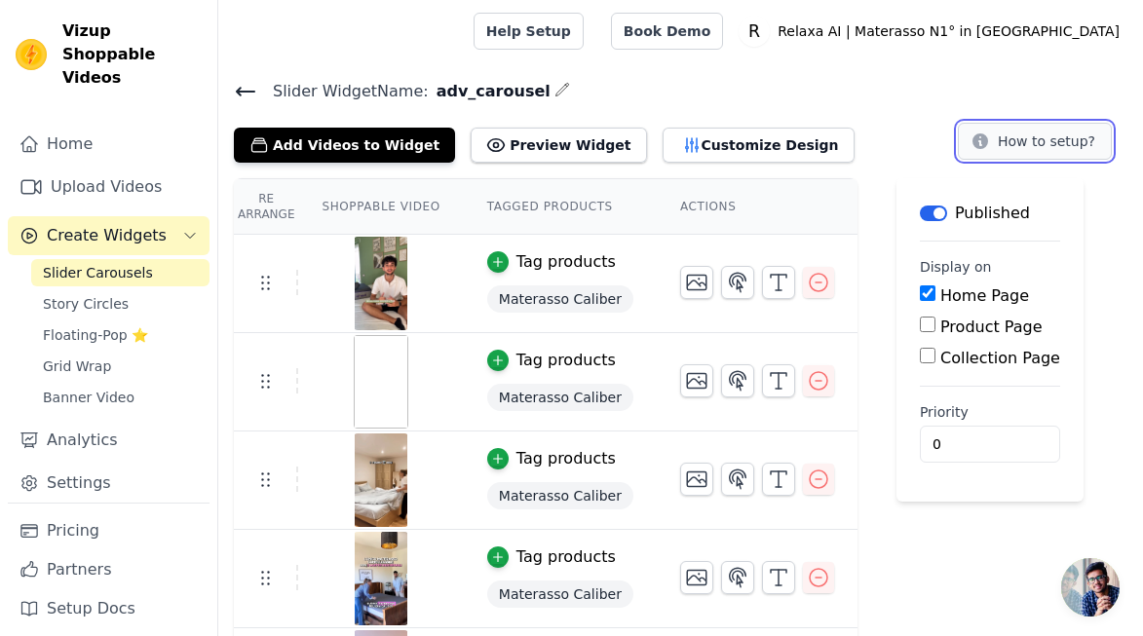
click at [1008, 146] on button "How to setup?" at bounding box center [1035, 141] width 154 height 37
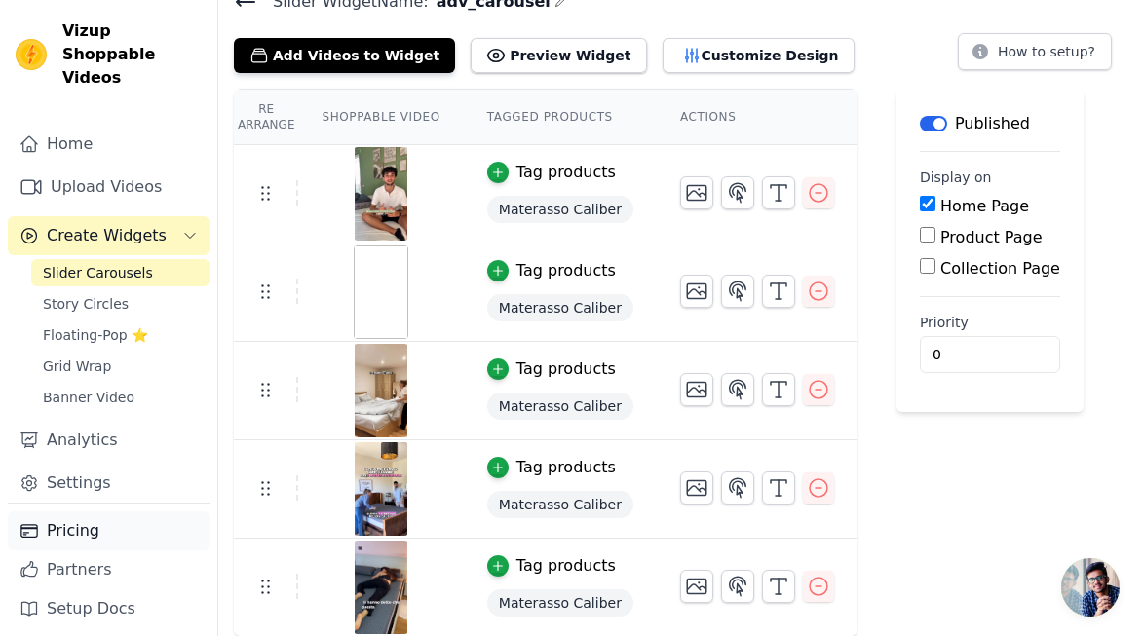
click at [107, 516] on link "Pricing" at bounding box center [109, 531] width 202 height 39
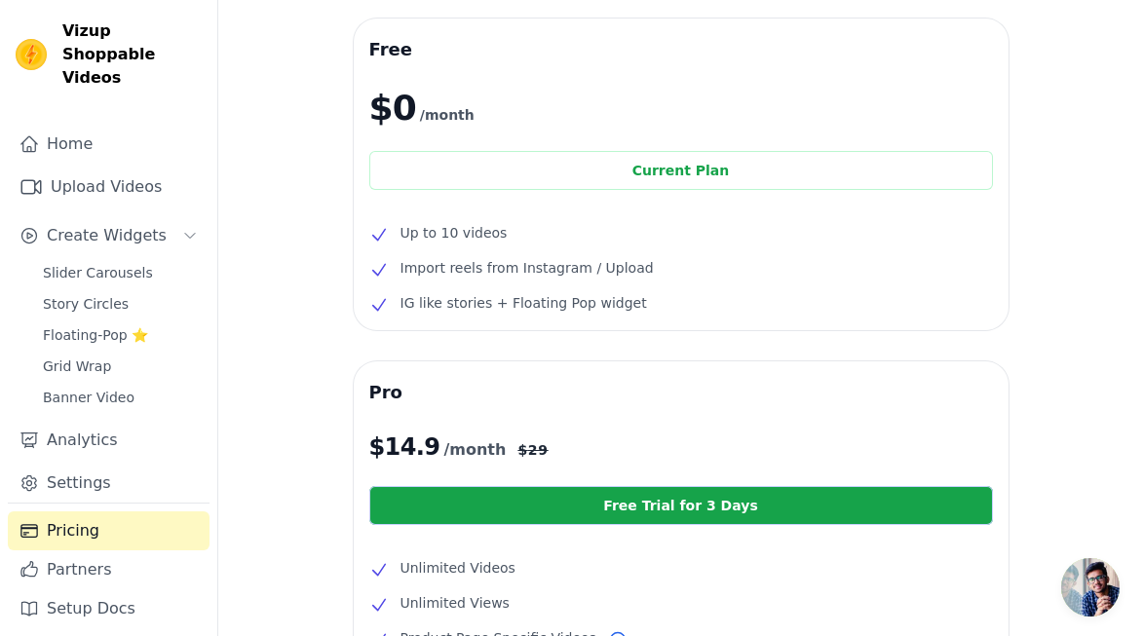
scroll to position [66, 0]
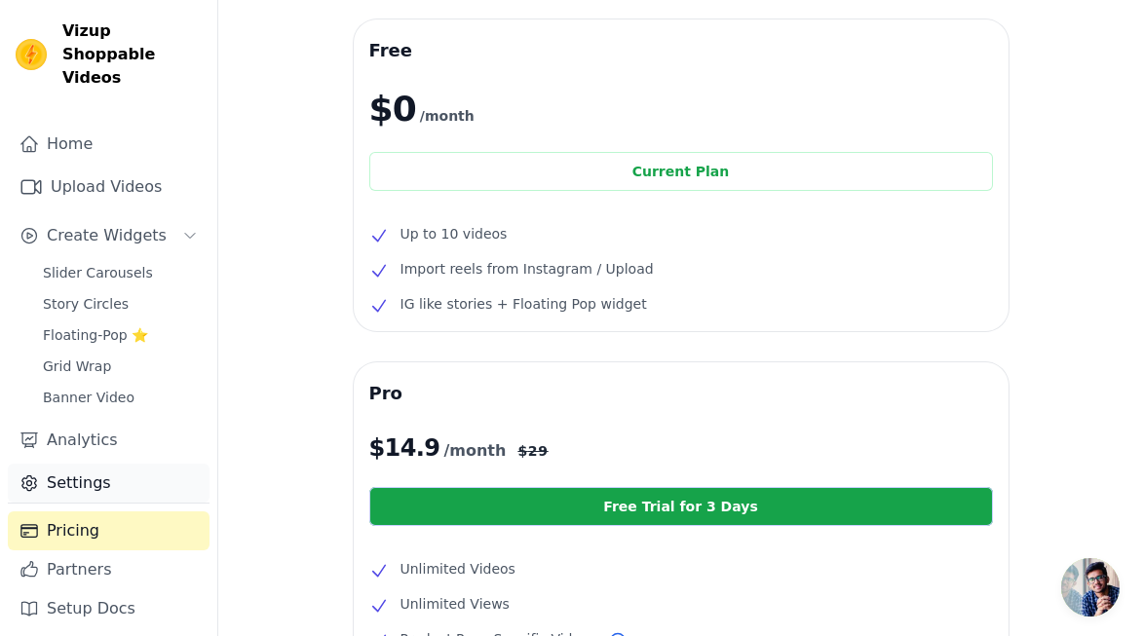
click at [78, 466] on link "Settings" at bounding box center [109, 483] width 202 height 39
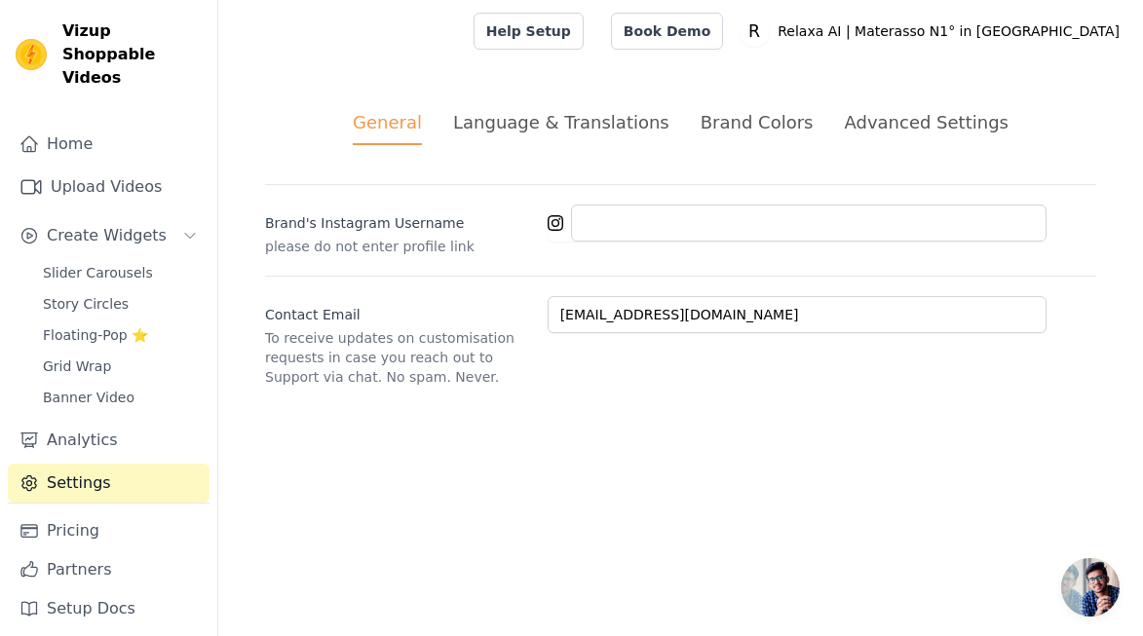
click at [553, 120] on div "Language & Translations" at bounding box center [561, 122] width 216 height 26
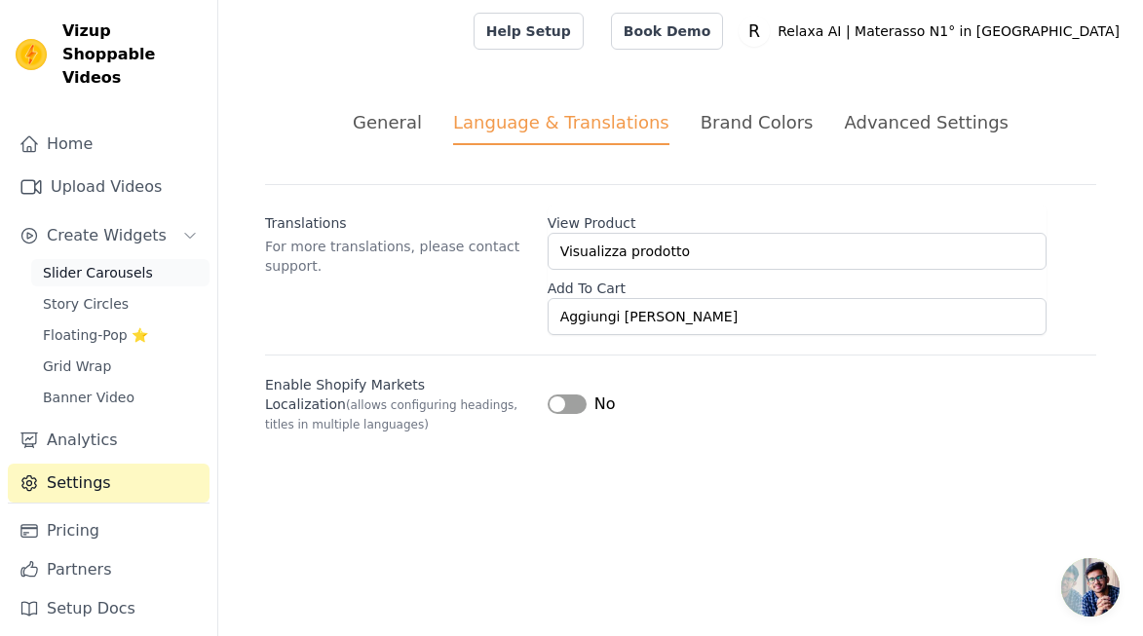
click at [83, 263] on span "Slider Carousels" at bounding box center [98, 272] width 110 height 19
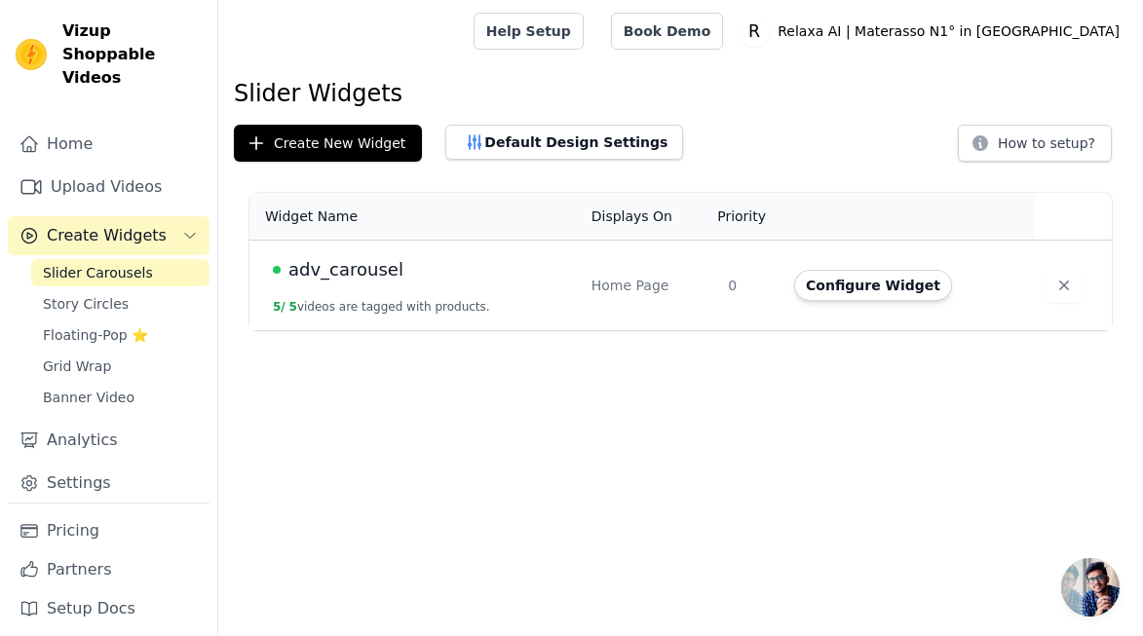
click at [381, 275] on span "adv_carousel" at bounding box center [345, 269] width 115 height 27
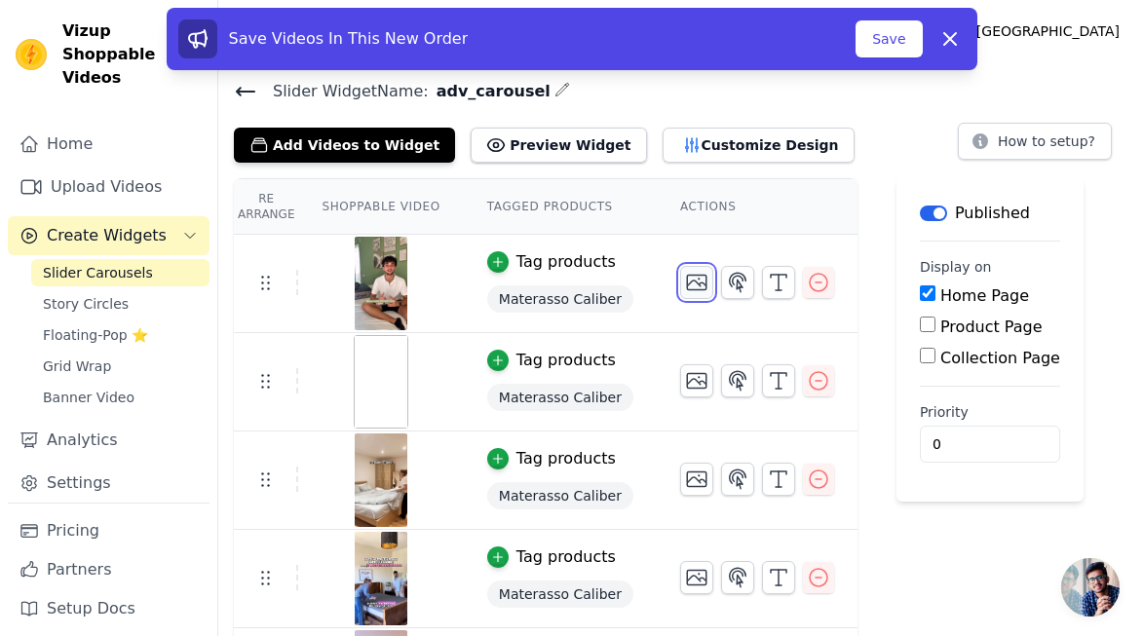
click at [688, 291] on icon "button" at bounding box center [696, 282] width 23 height 23
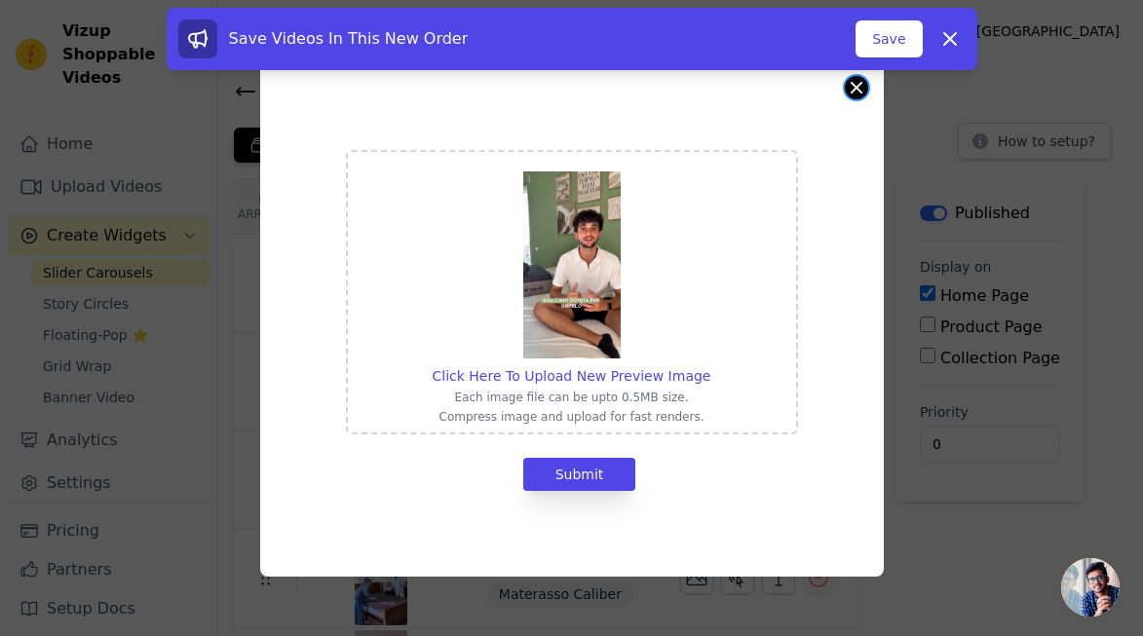
click at [862, 84] on button "Close modal" at bounding box center [856, 87] width 23 height 23
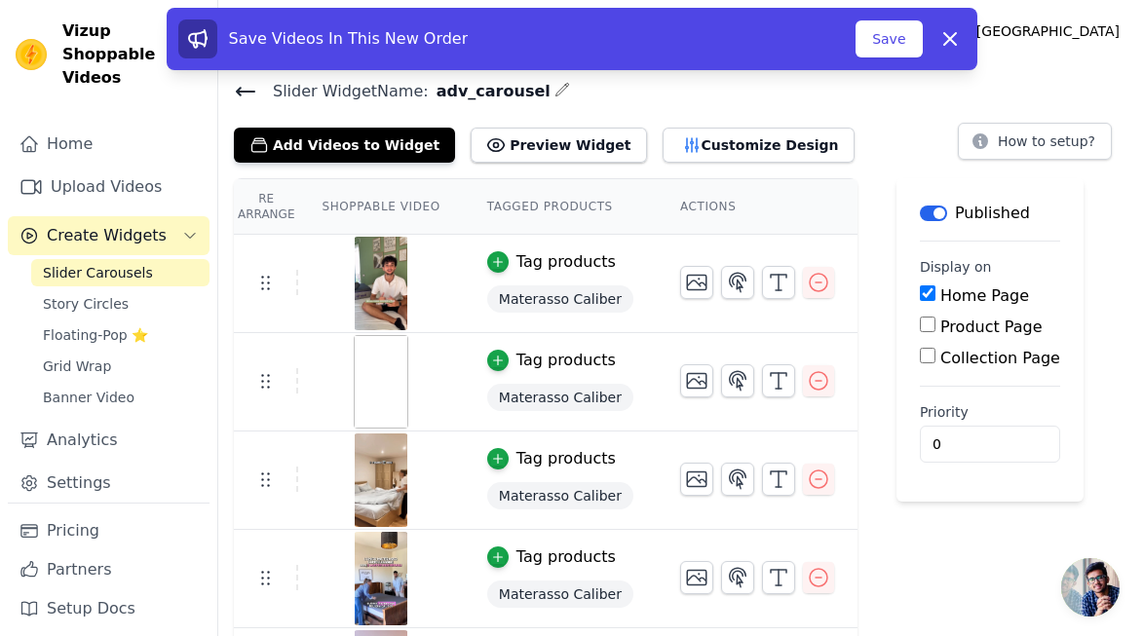
click at [400, 393] on img at bounding box center [381, 382] width 55 height 94
click at [389, 406] on img at bounding box center [381, 382] width 55 height 94
